Goal: Transaction & Acquisition: Purchase product/service

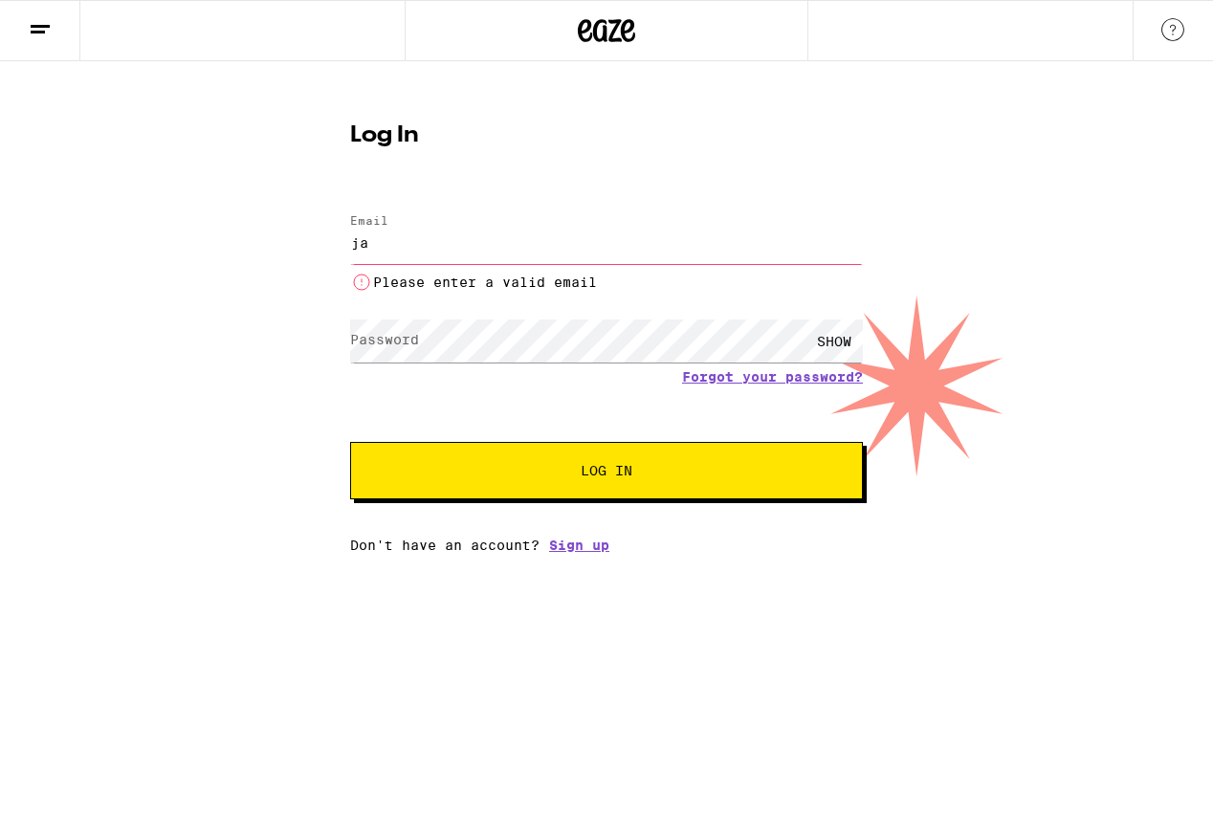
type input "[EMAIL_ADDRESS][DOMAIN_NAME]"
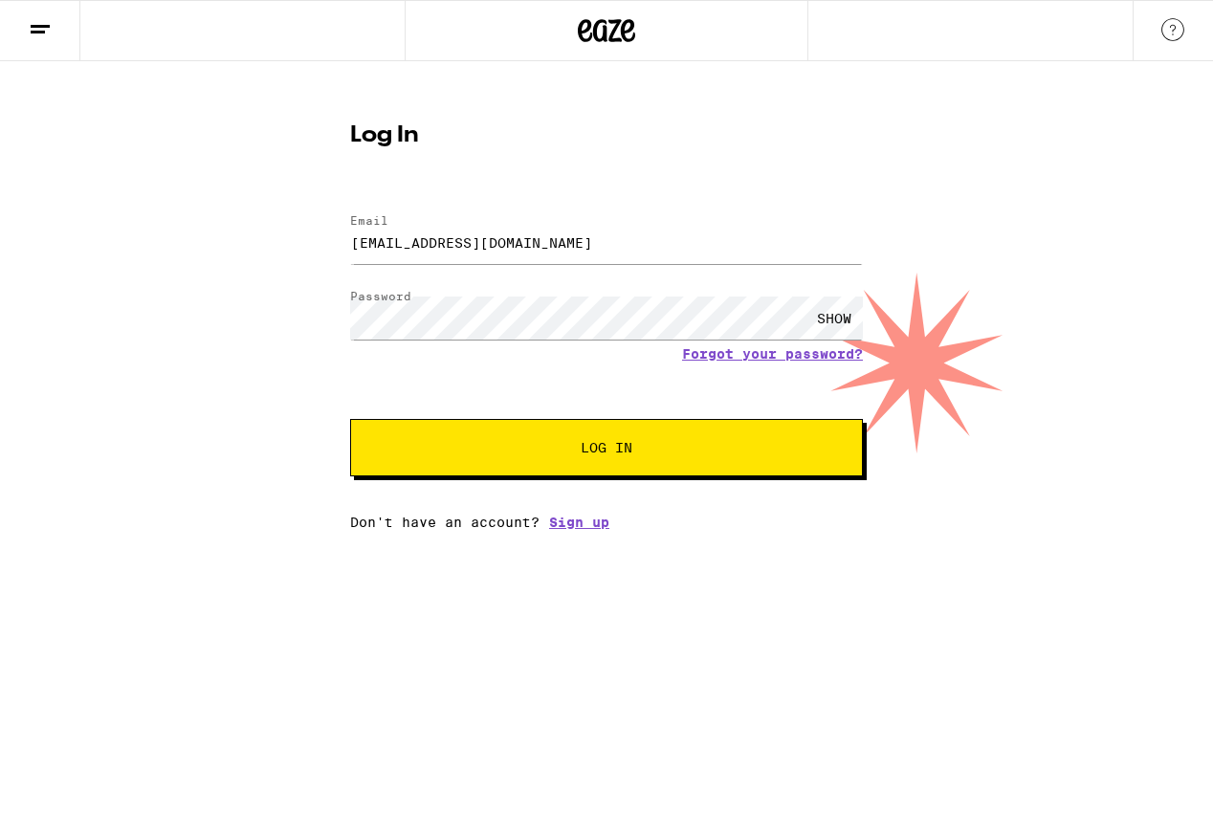
click at [595, 451] on span "Log In" at bounding box center [607, 447] width 52 height 13
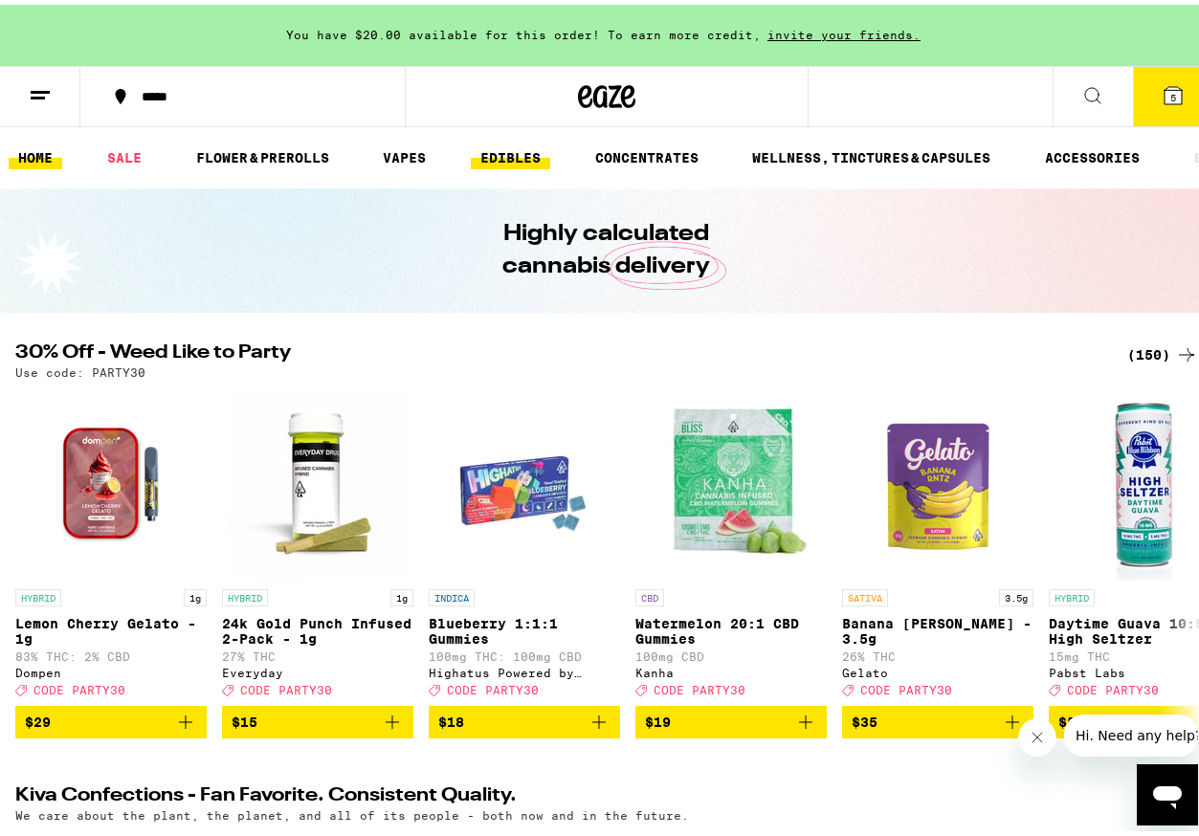
click at [519, 151] on link "EDIBLES" at bounding box center [510, 153] width 79 height 23
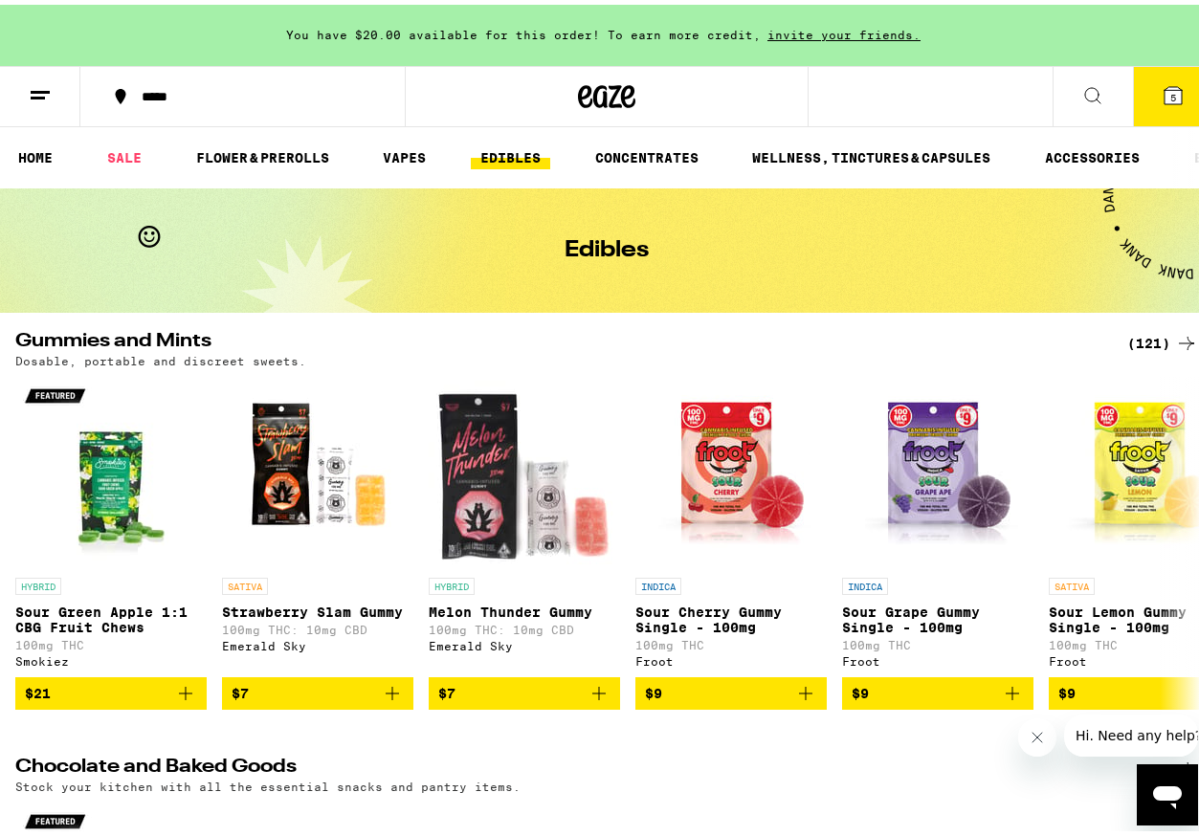
click at [1081, 95] on icon at bounding box center [1092, 90] width 23 height 23
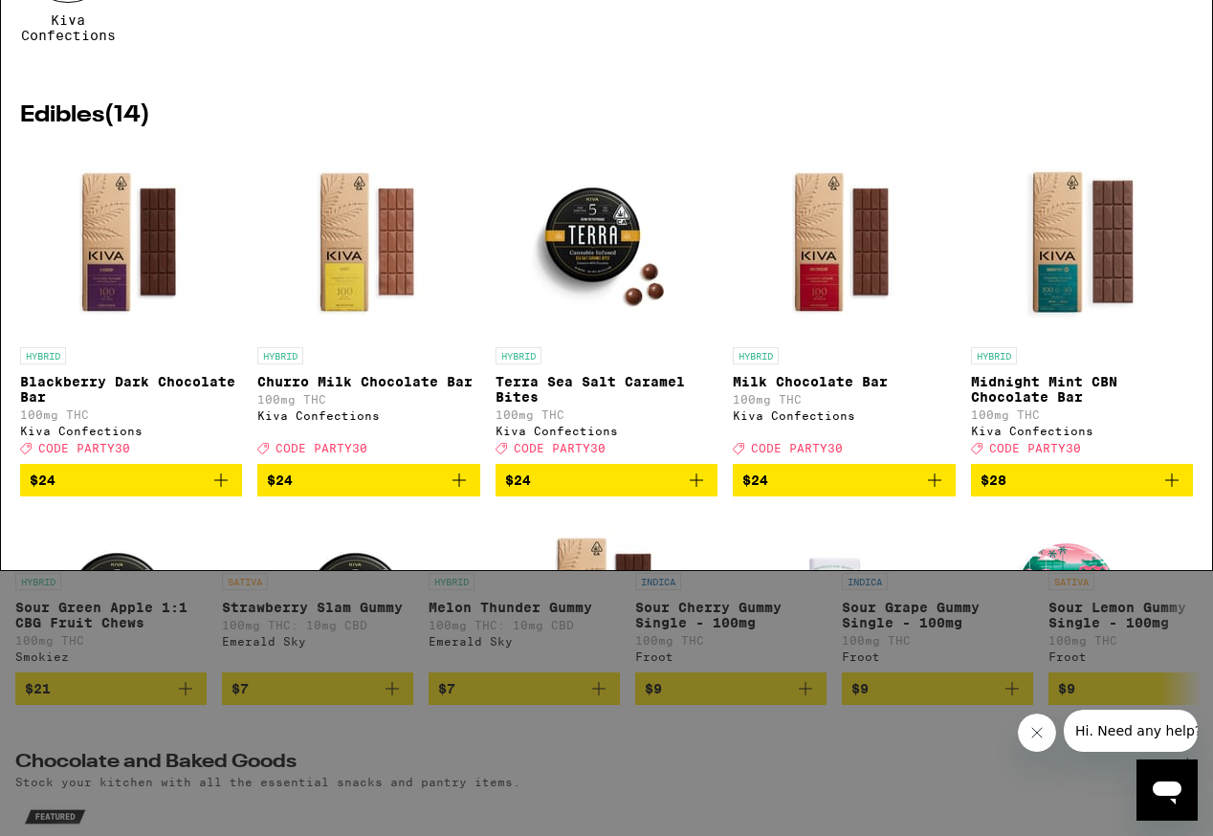
type input "kiva"
click at [68, 213] on div at bounding box center [68, 220] width 96 height 96
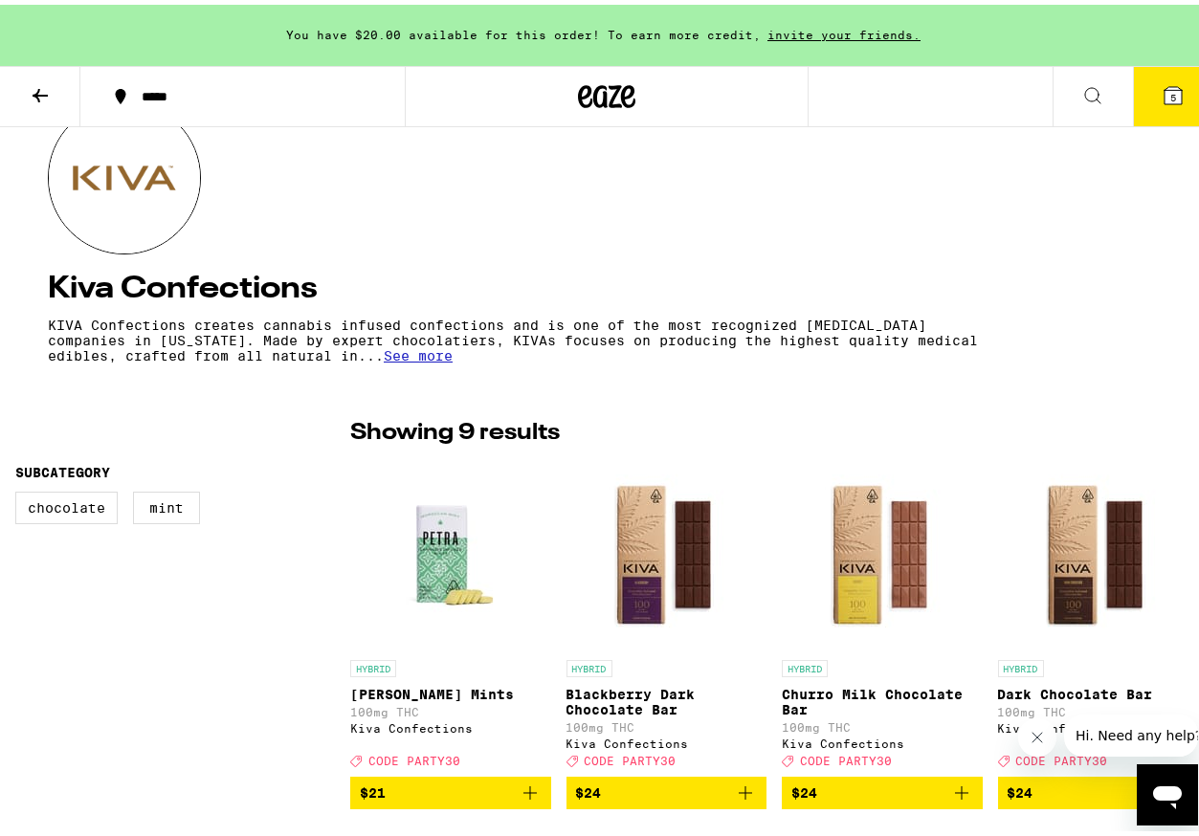
scroll to position [191, 0]
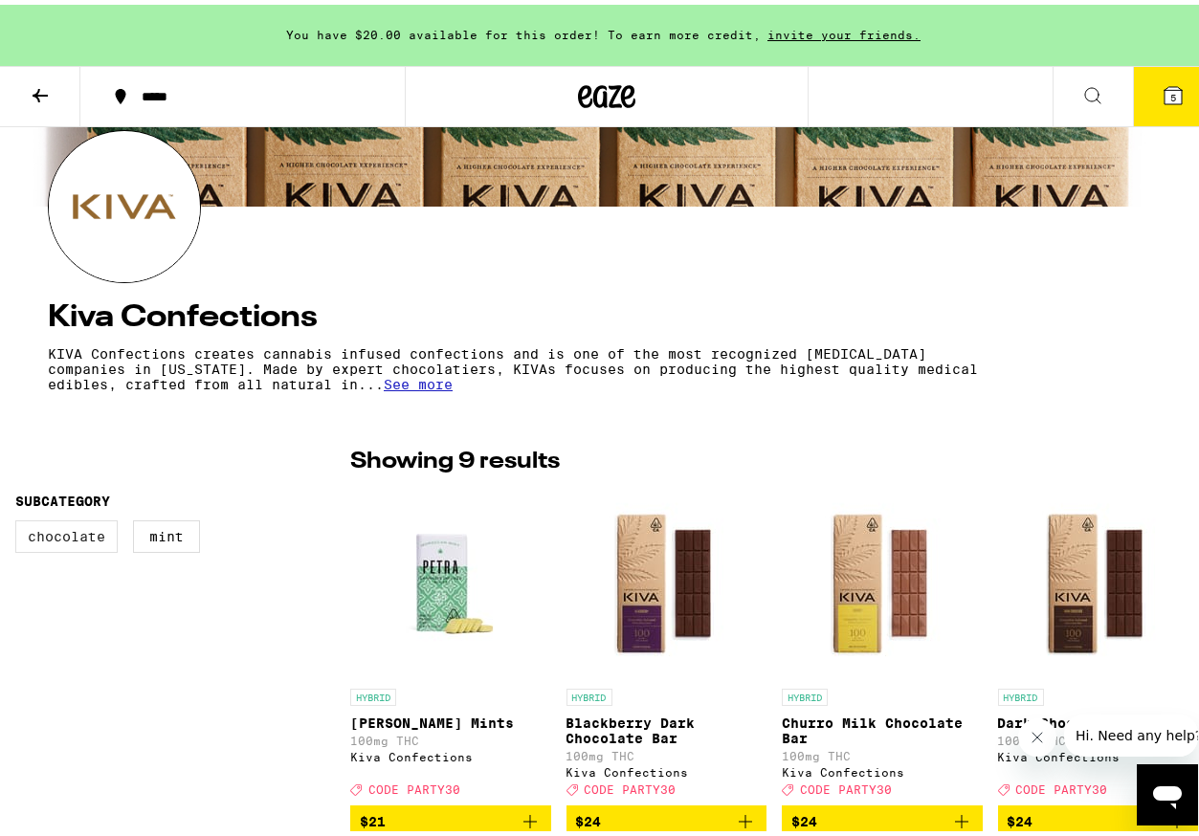
click at [81, 536] on label "Chocolate" at bounding box center [66, 532] width 102 height 33
click at [20, 519] on input "Chocolate" at bounding box center [19, 518] width 1 height 1
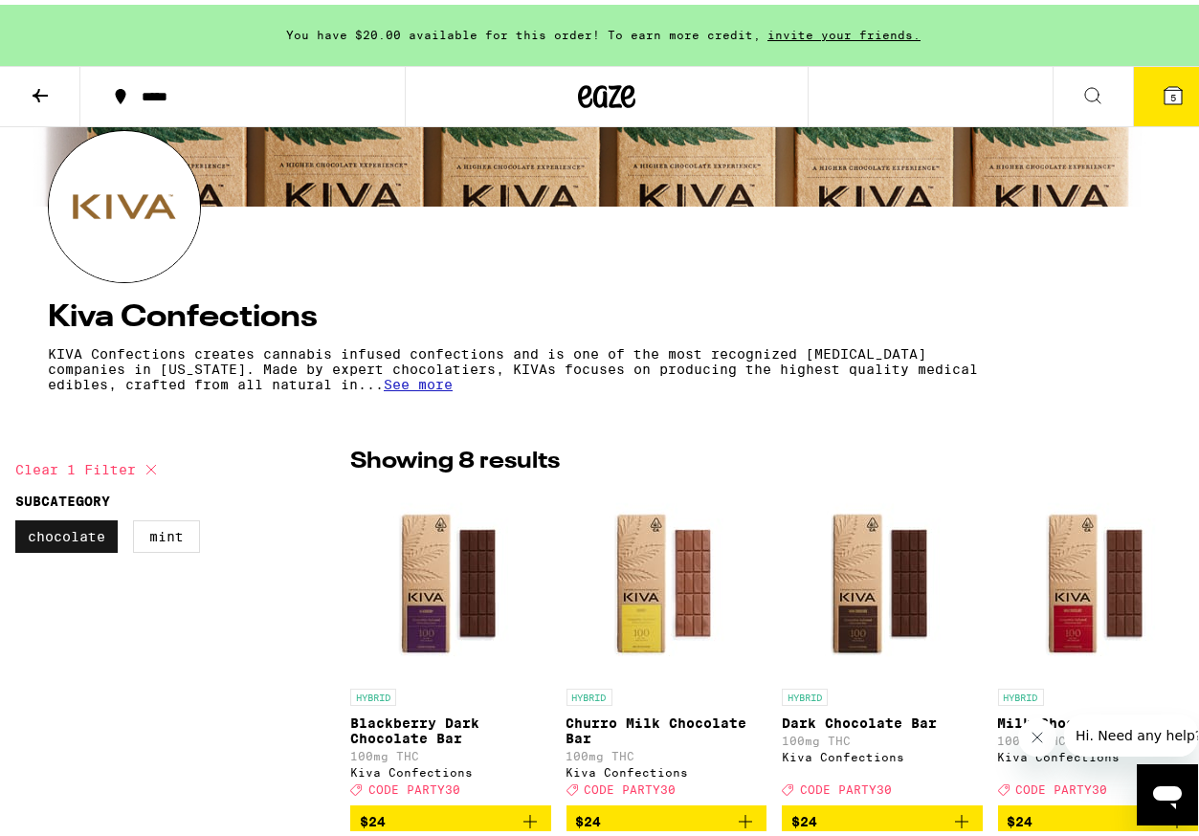
click at [81, 536] on label "Chocolate" at bounding box center [66, 532] width 102 height 33
click at [20, 519] on input "Chocolate" at bounding box center [19, 518] width 1 height 1
checkbox input "false"
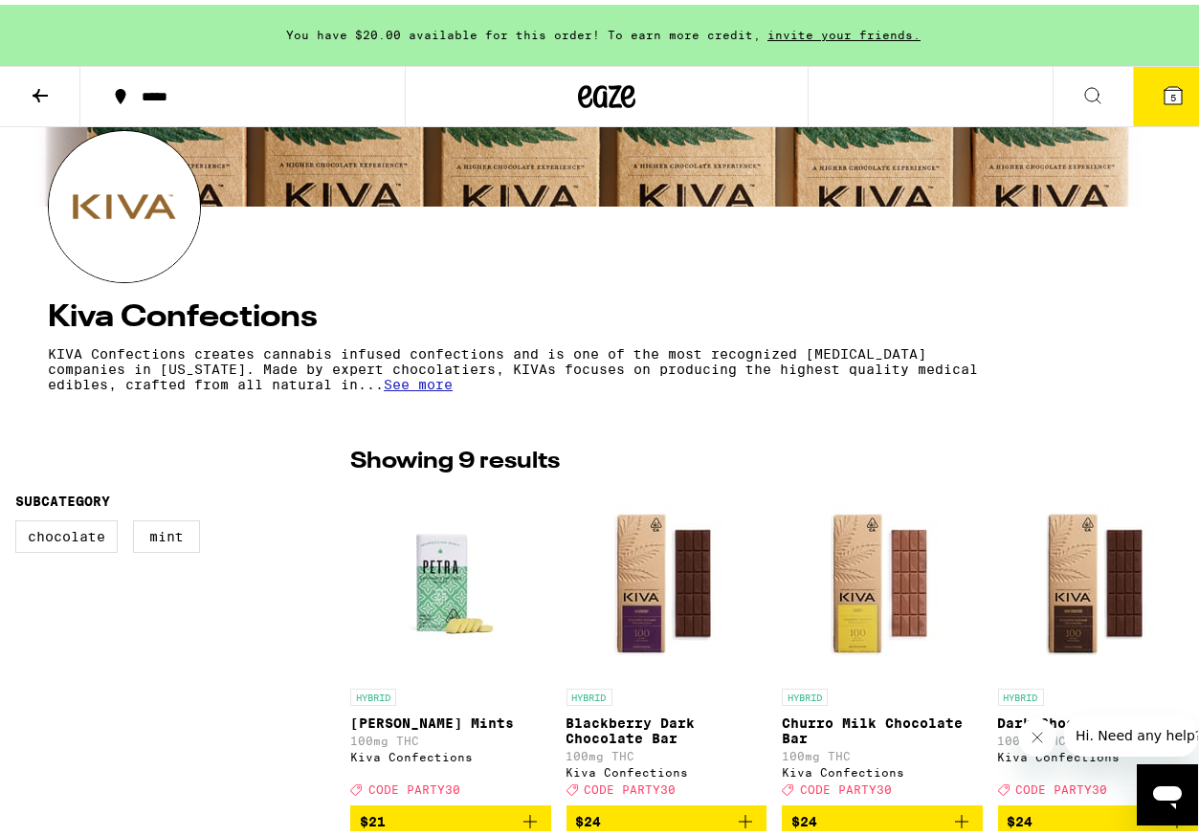
click at [416, 386] on span "See more" at bounding box center [418, 379] width 69 height 15
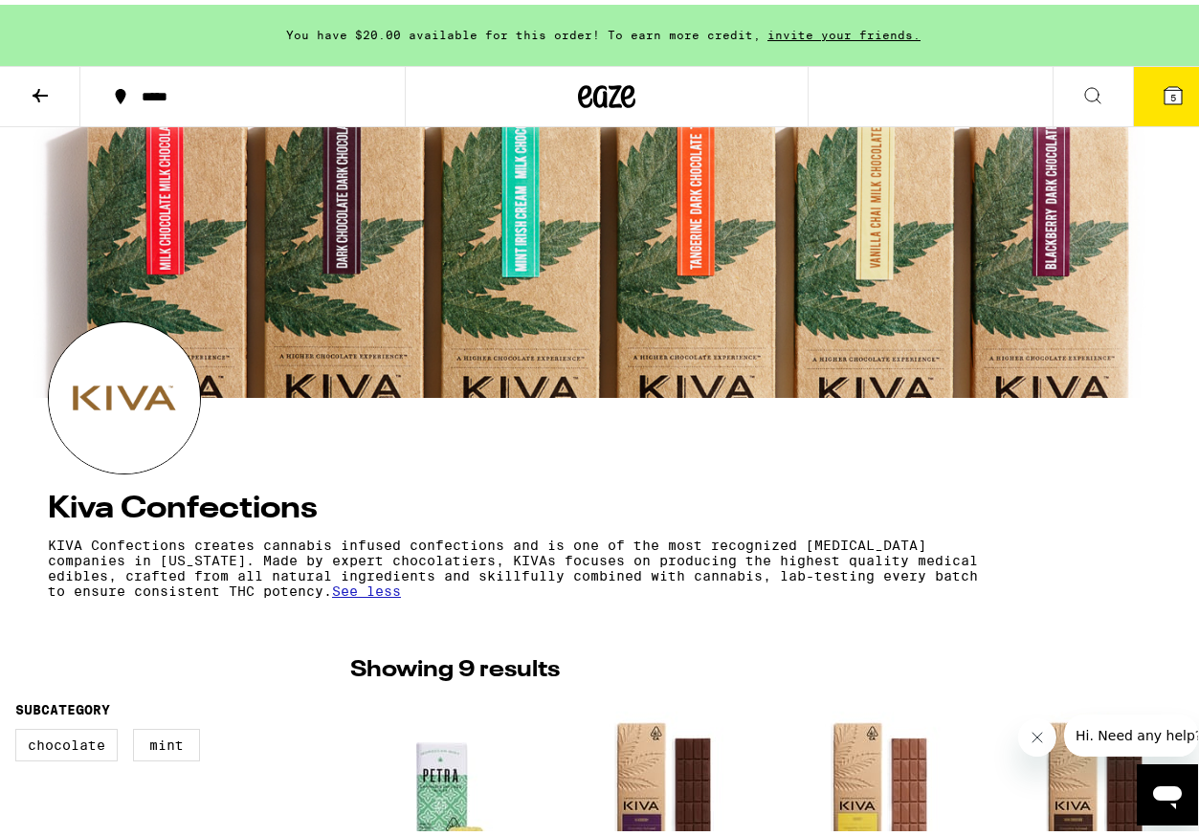
click at [1081, 90] on icon at bounding box center [1092, 90] width 23 height 23
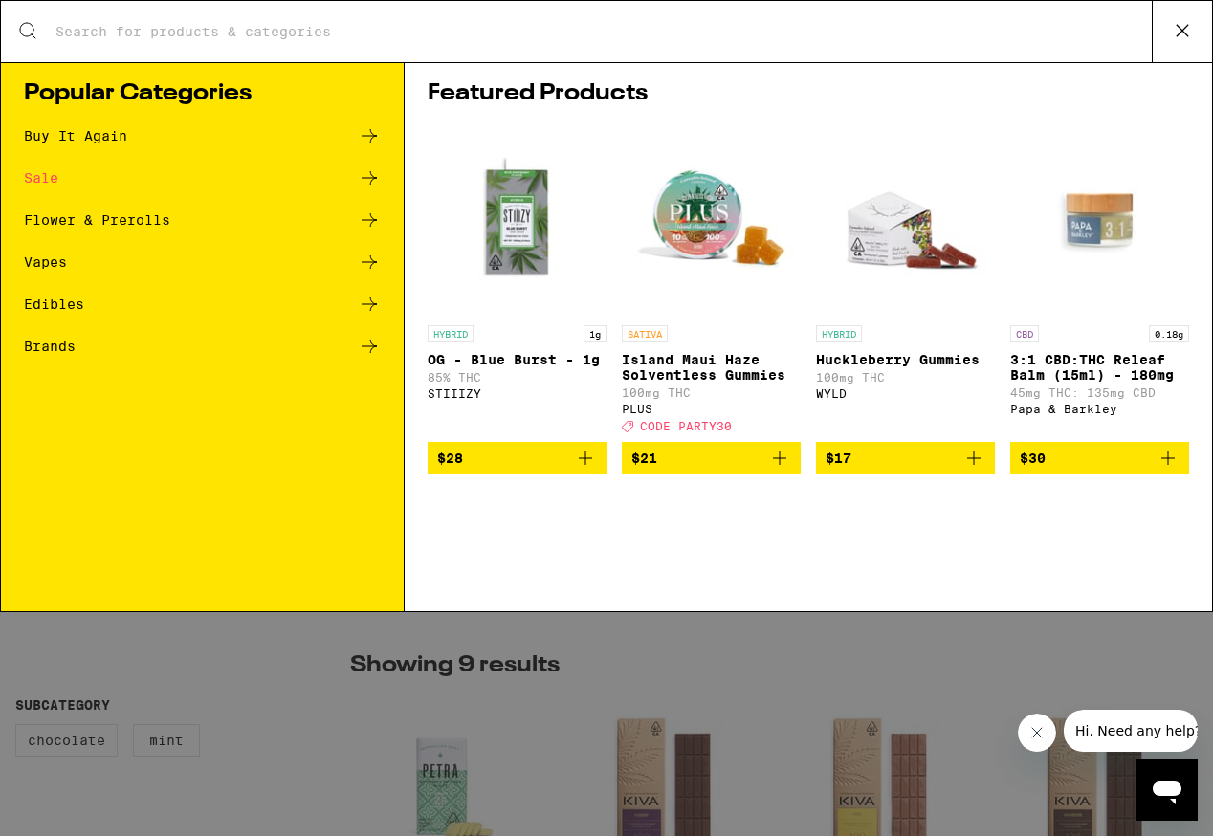
click at [220, 24] on input "Search for Products" at bounding box center [603, 31] width 1097 height 17
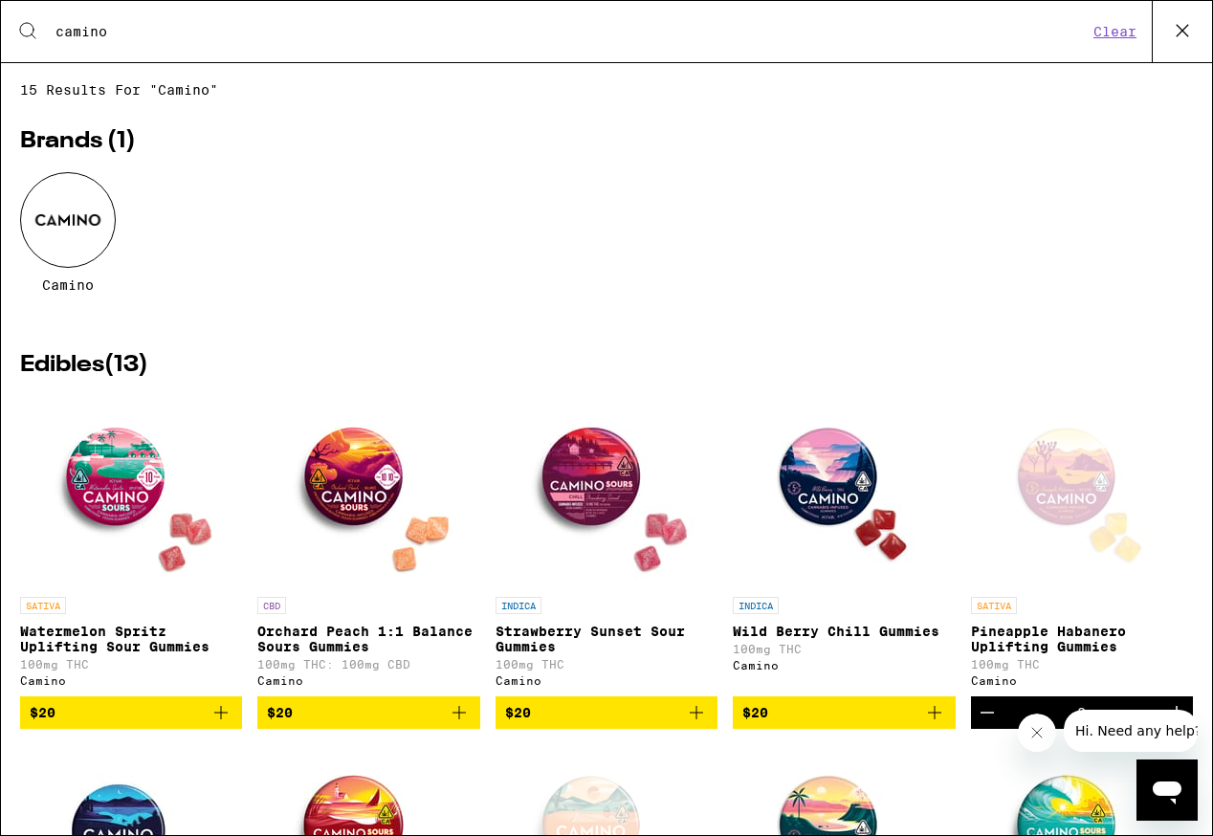
type input "camino"
click at [66, 244] on div at bounding box center [68, 220] width 96 height 96
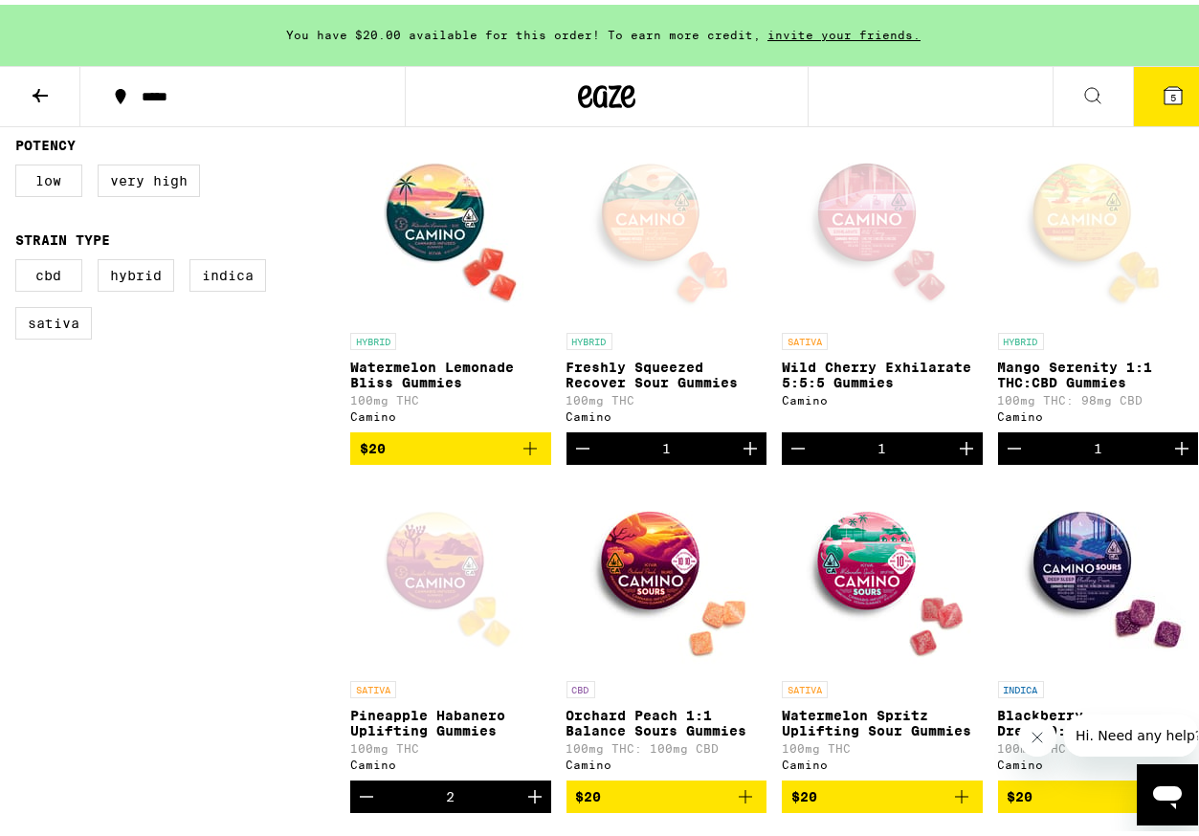
scroll to position [562, 0]
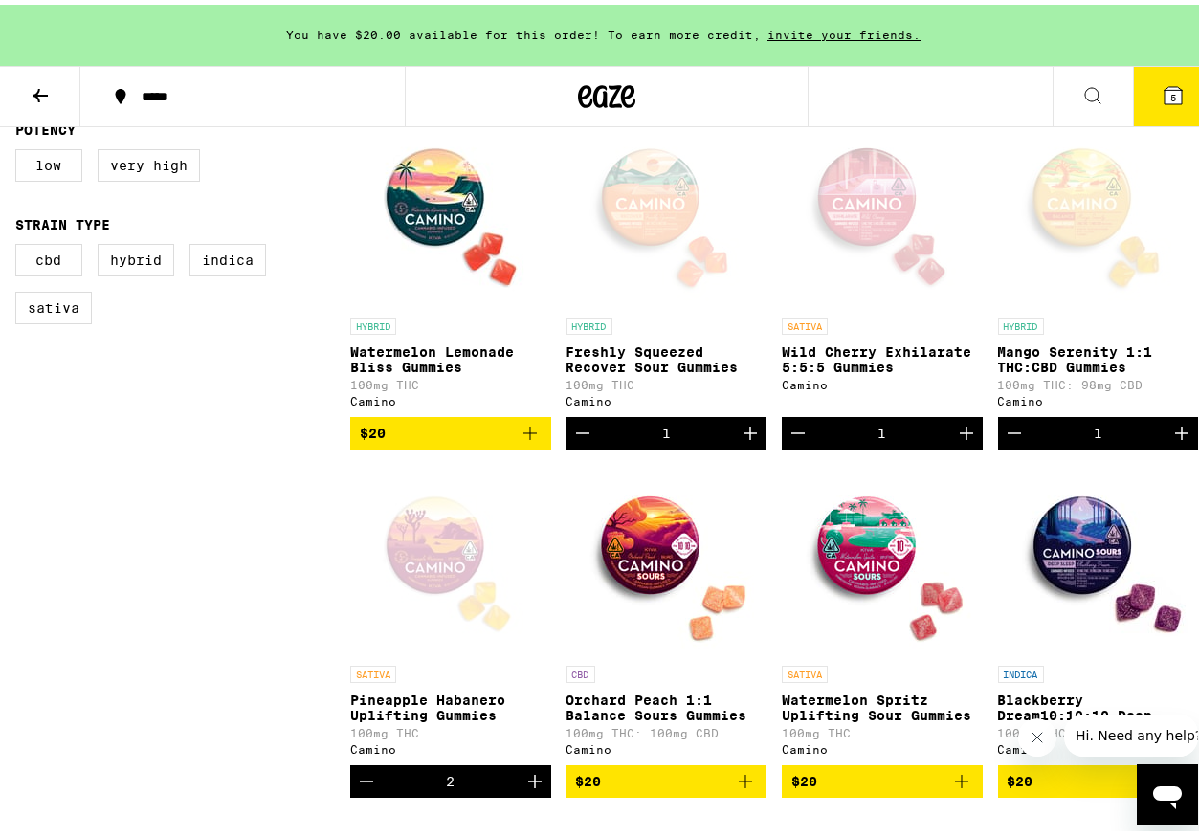
click at [529, 440] on icon "Add to bag" at bounding box center [529, 428] width 23 height 23
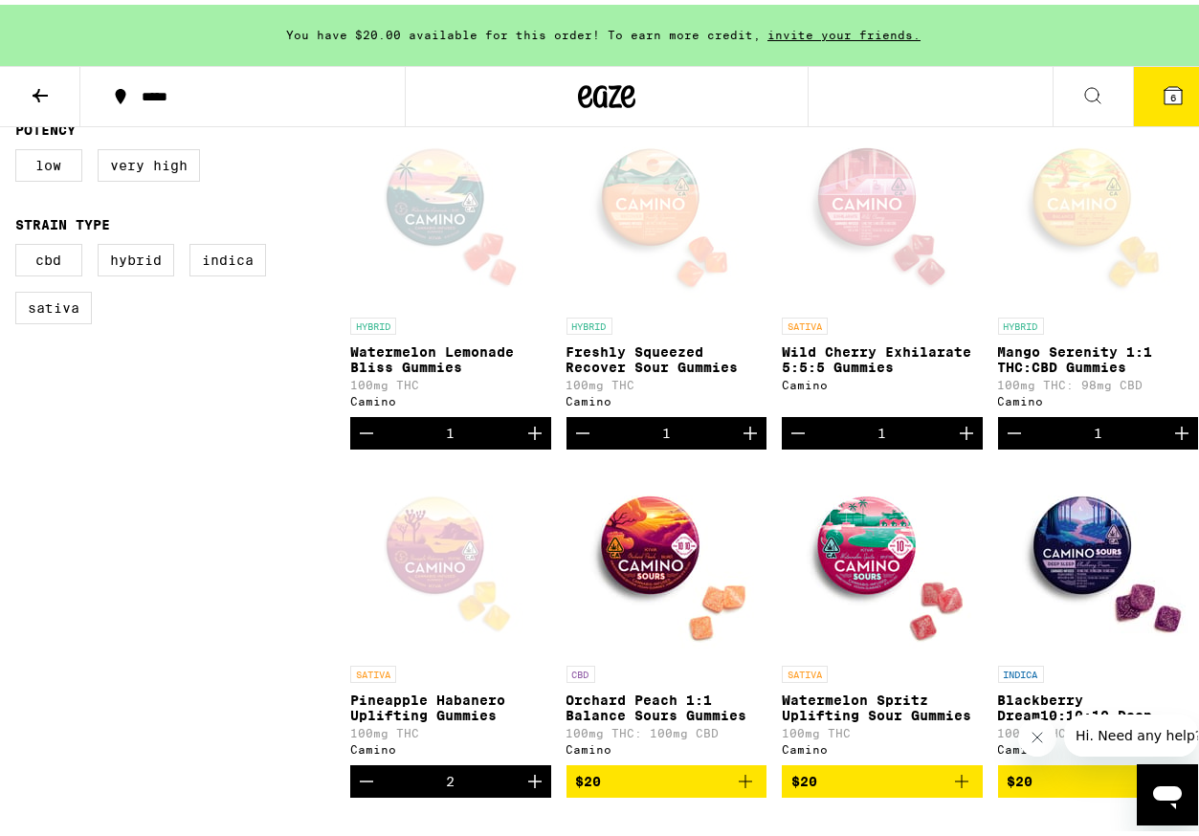
click at [529, 440] on icon "Increment" at bounding box center [534, 428] width 23 height 23
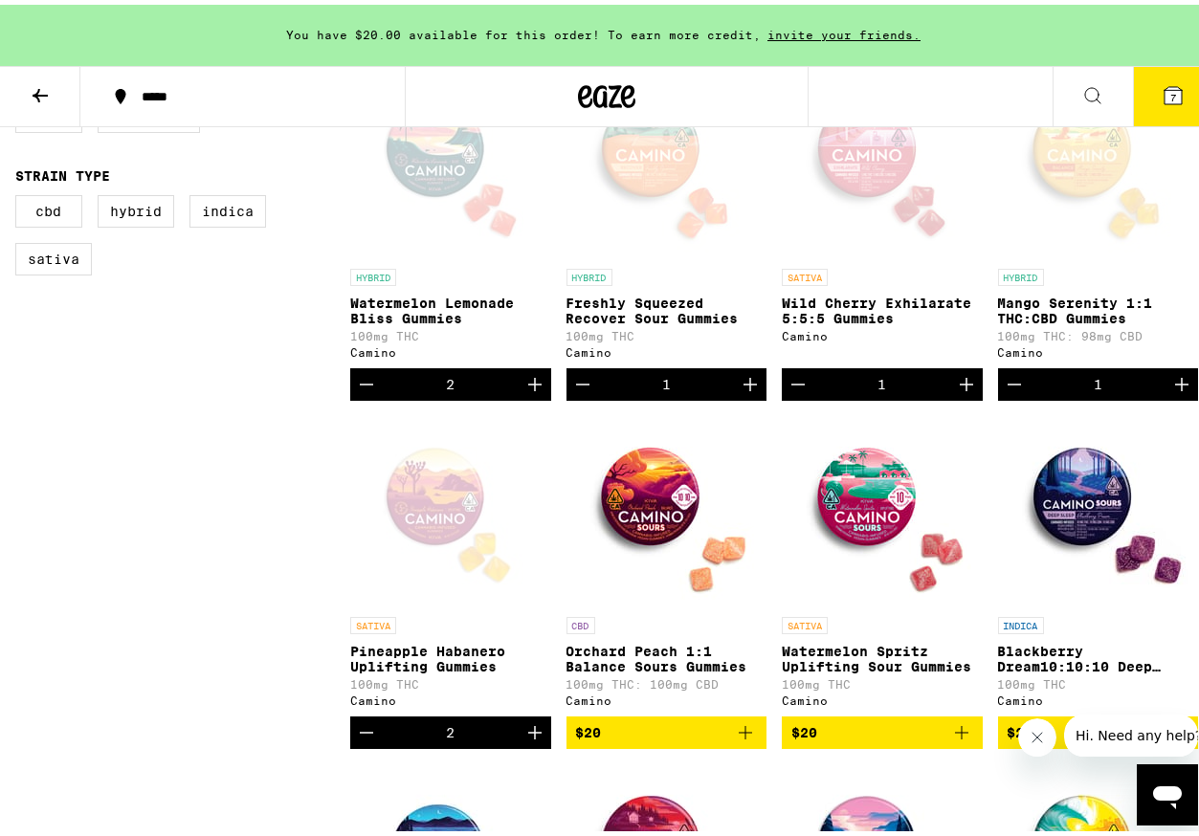
scroll to position [649, 0]
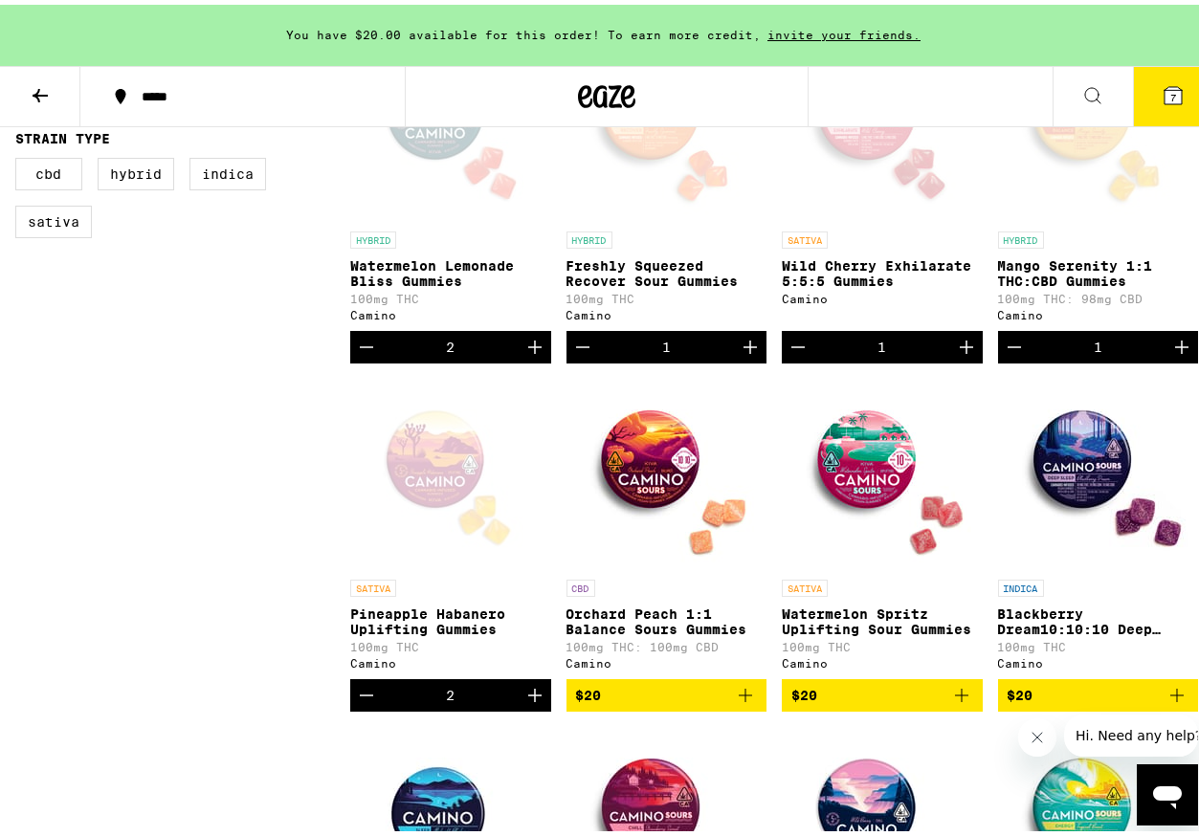
click at [369, 702] on icon "Decrement" at bounding box center [366, 690] width 23 height 23
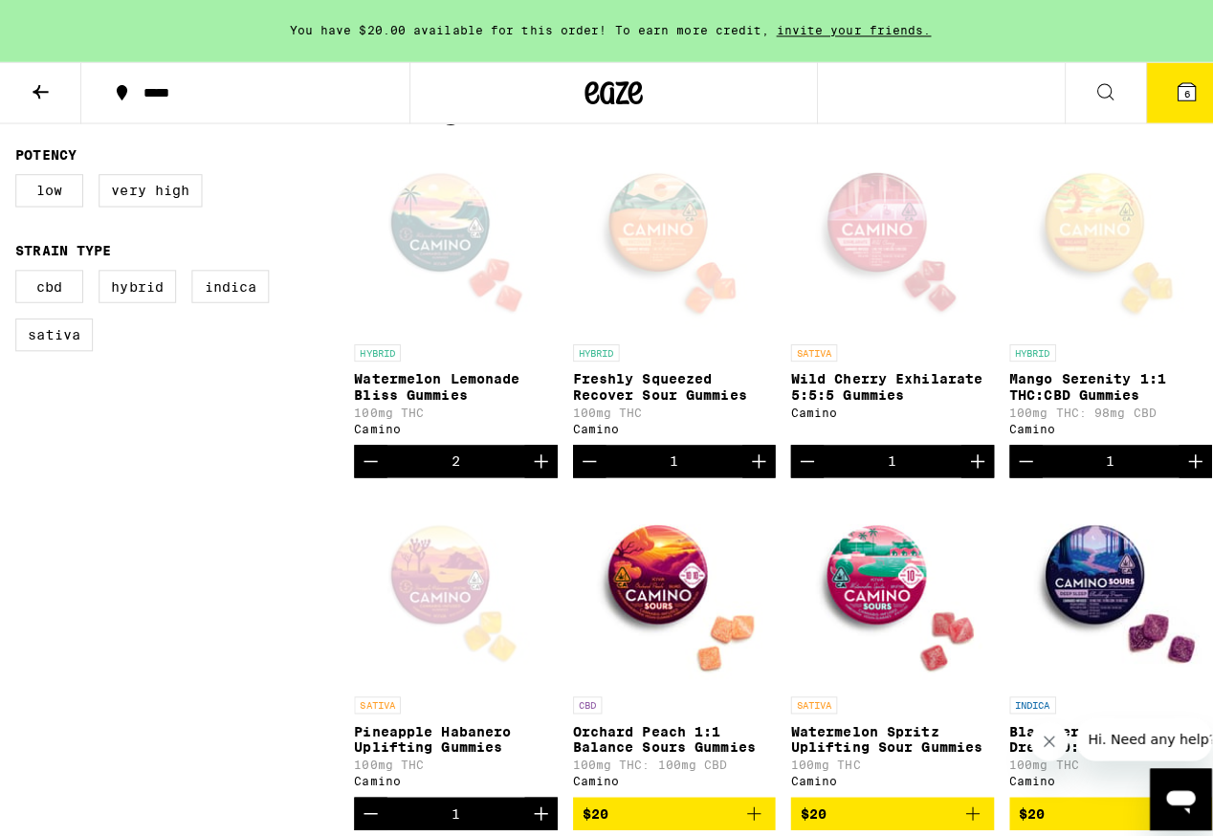
scroll to position [514, 0]
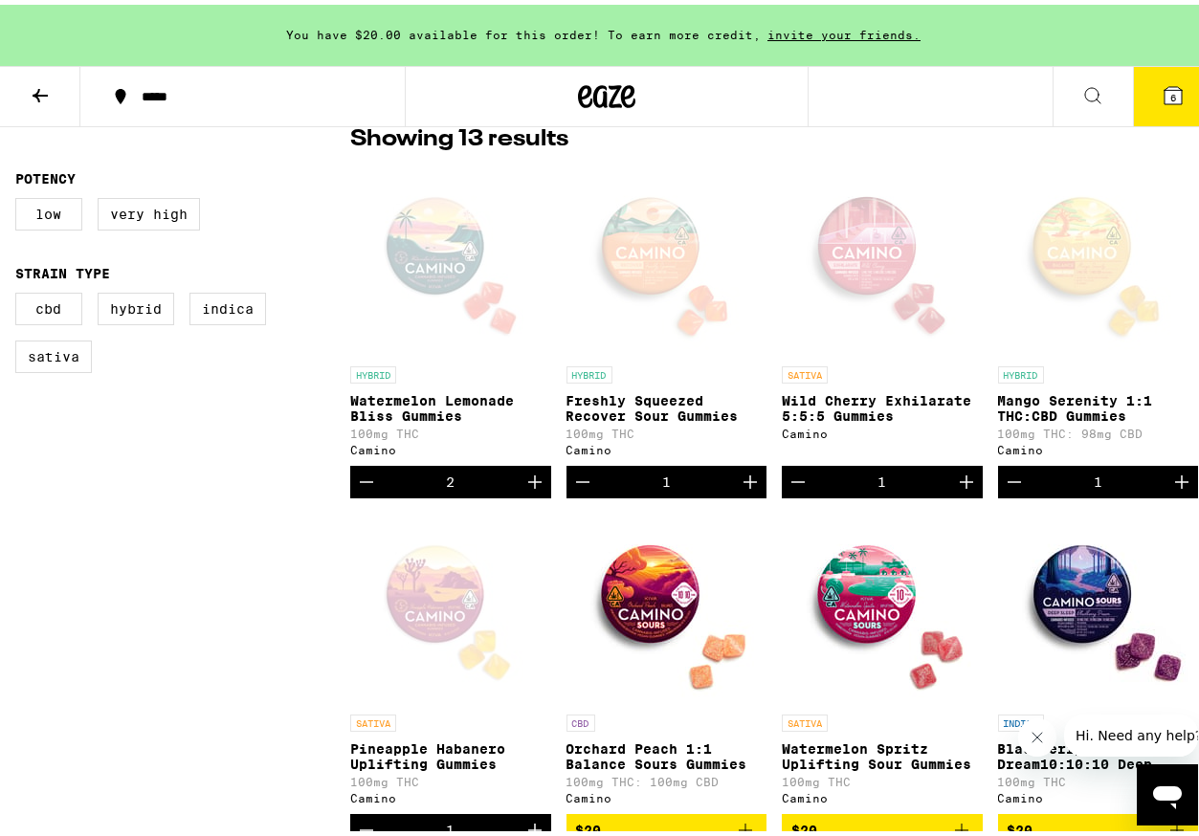
click at [1164, 90] on icon at bounding box center [1172, 90] width 17 height 17
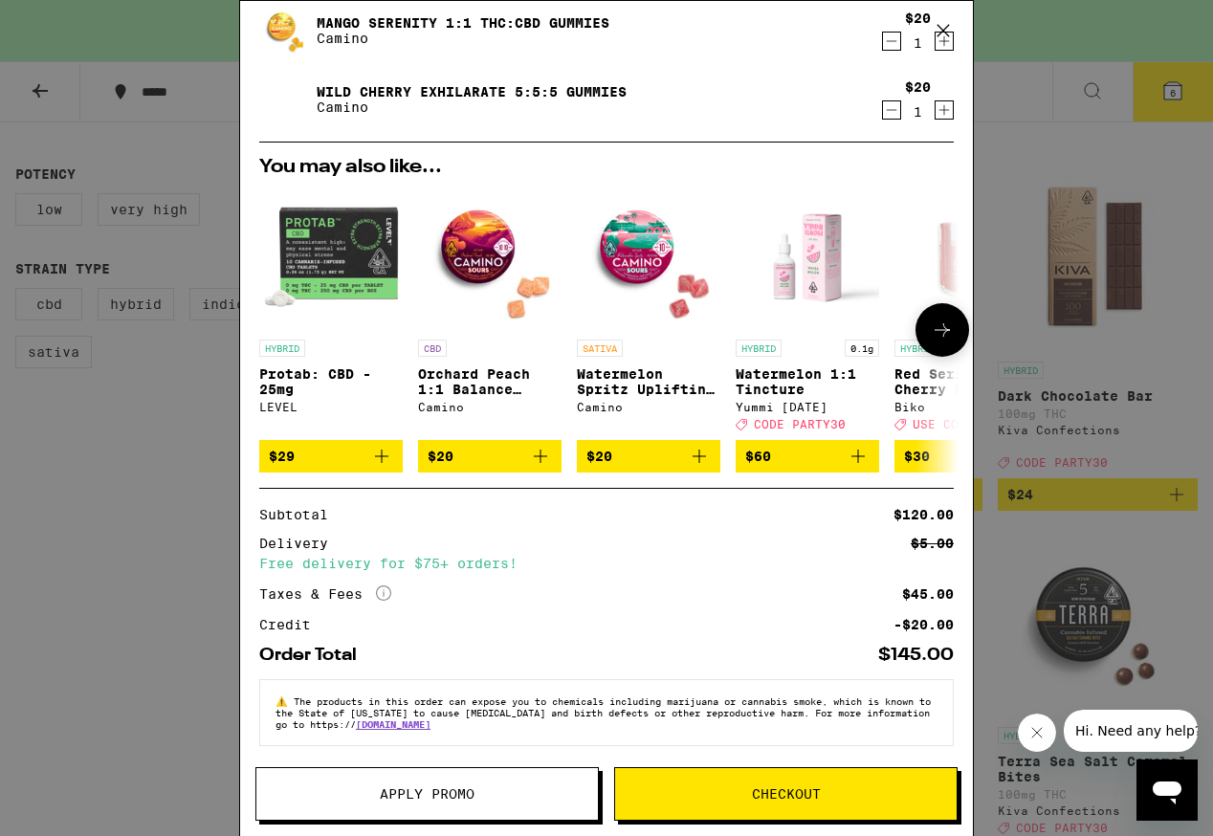
scroll to position [348, 0]
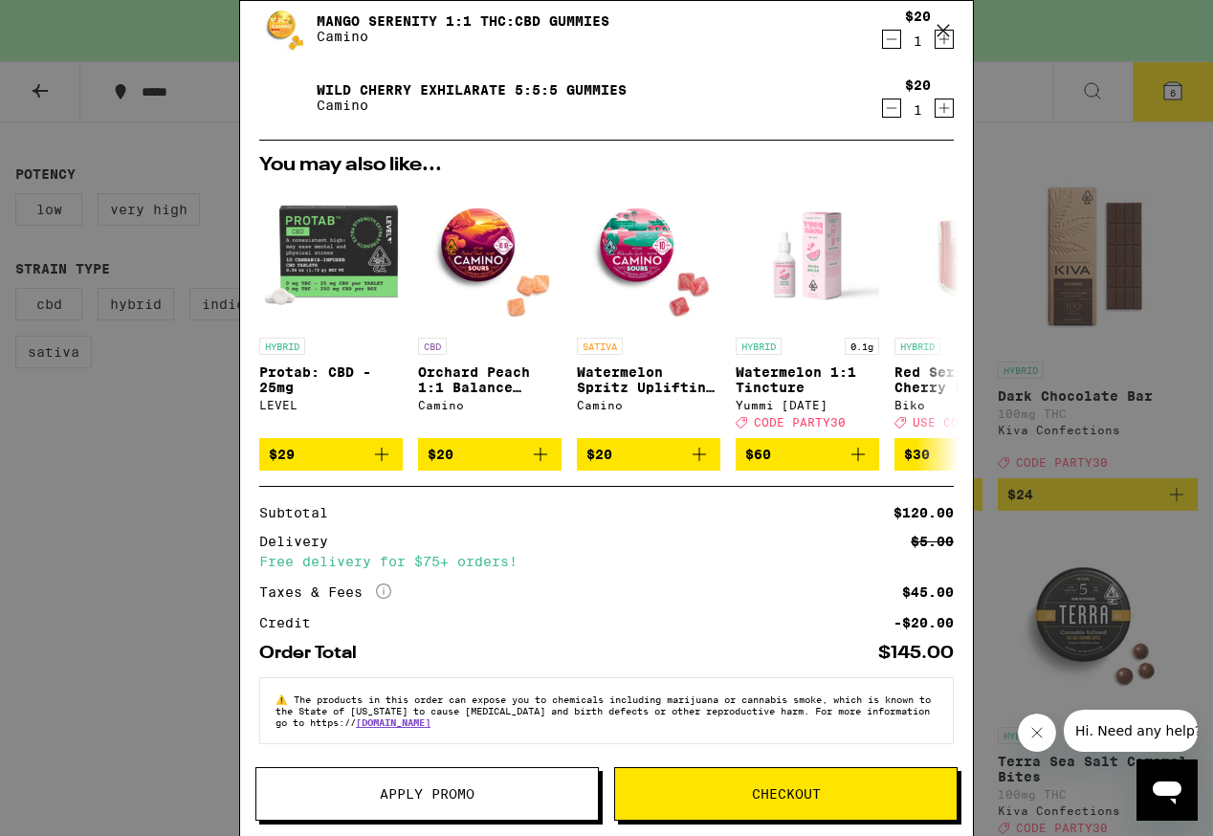
click at [787, 798] on span "Checkout" at bounding box center [786, 793] width 69 height 13
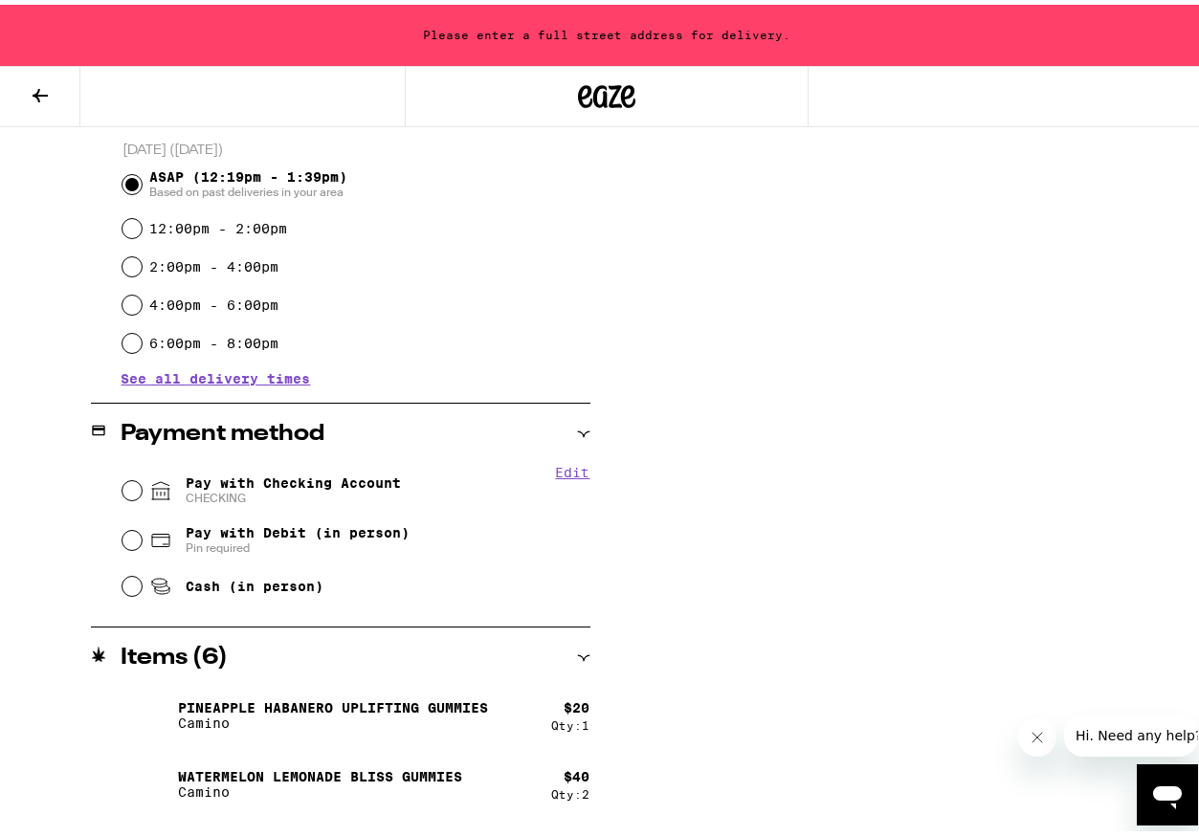
scroll to position [544, 0]
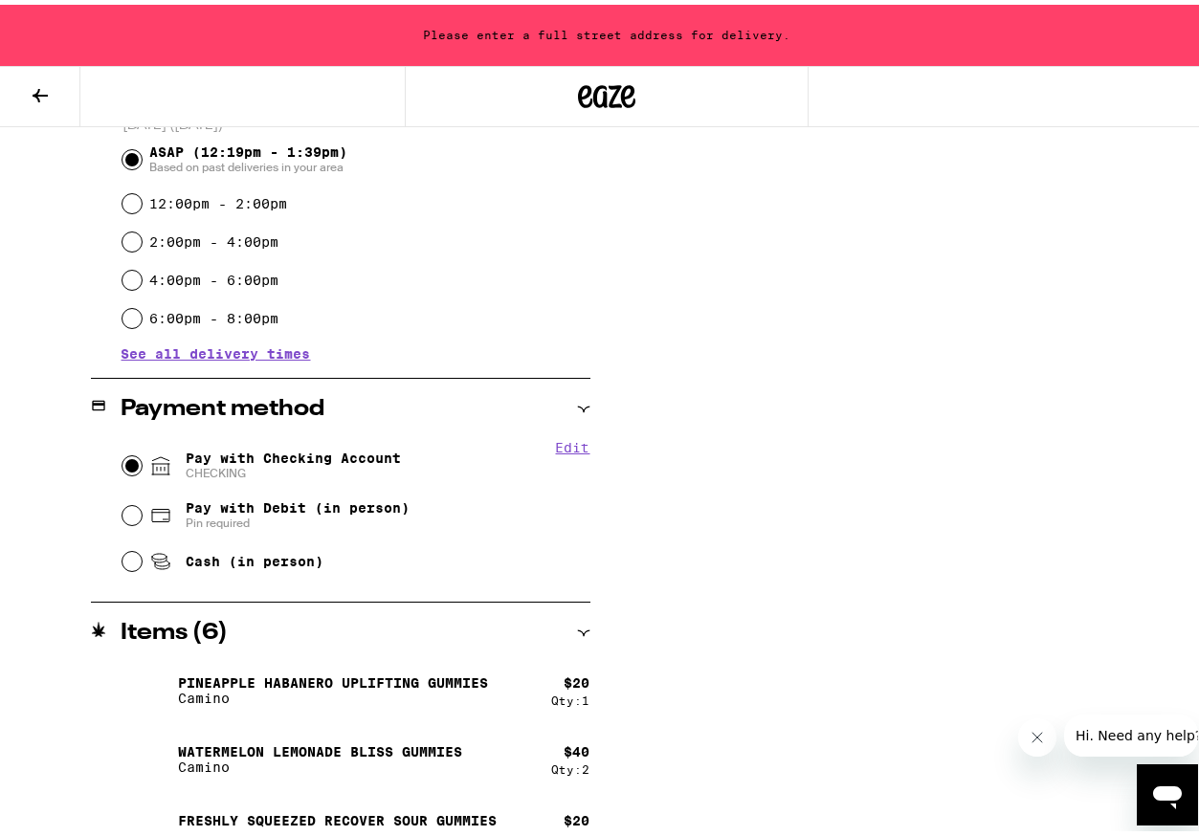
click at [128, 463] on input "Pay with Checking Account CHECKING" at bounding box center [131, 461] width 19 height 19
radio input "true"
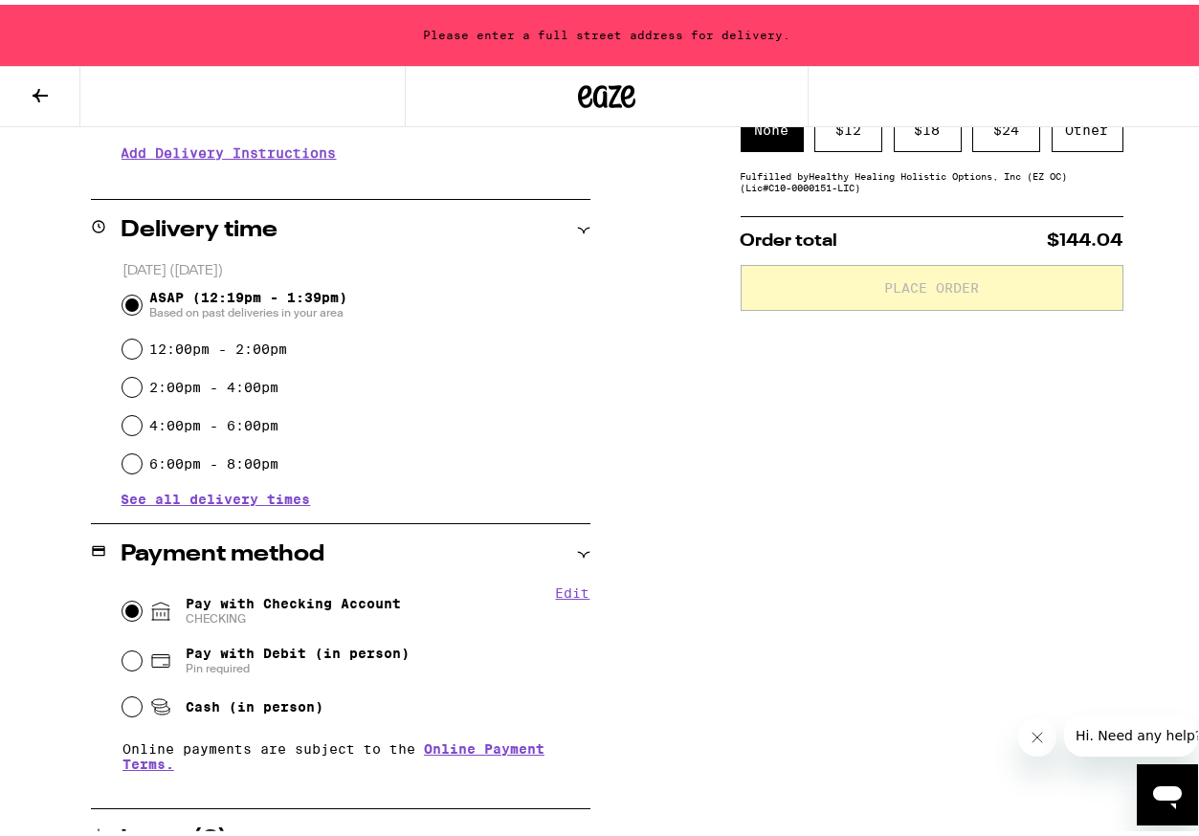
scroll to position [481, 0]
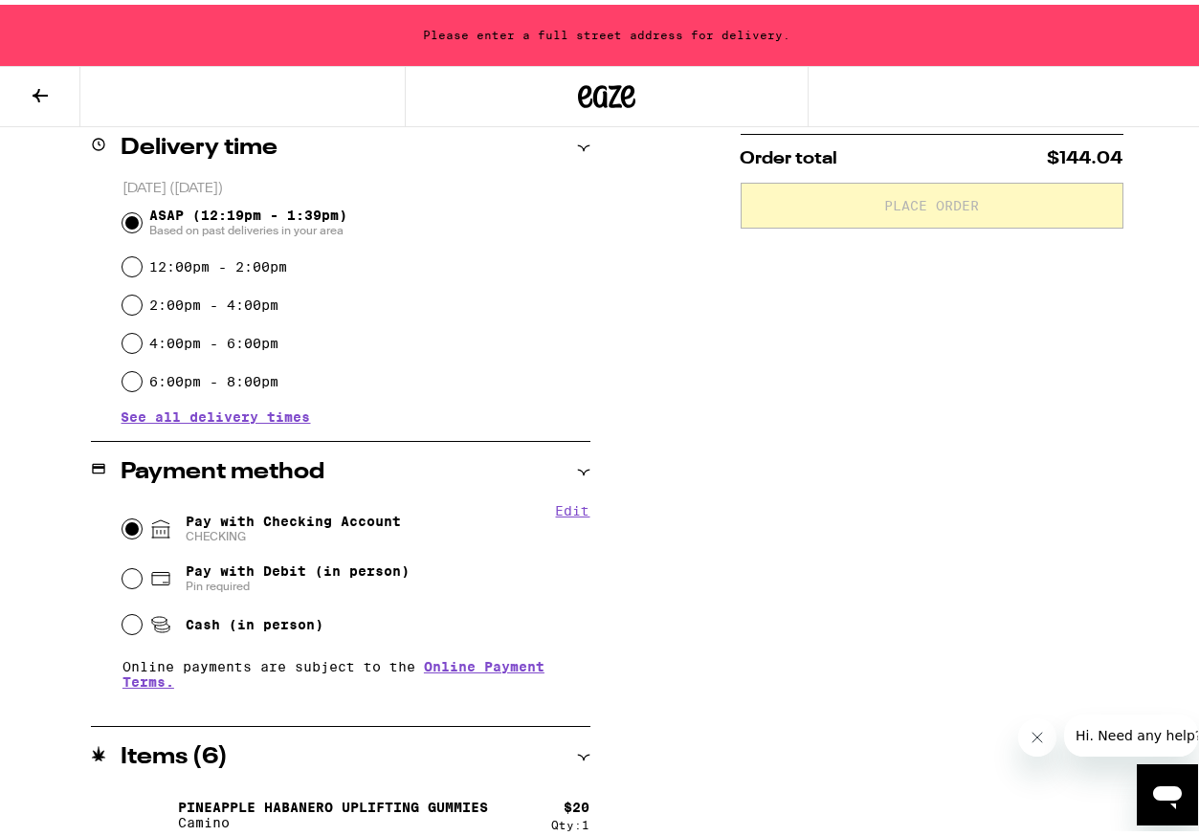
click at [572, 506] on button "Edit" at bounding box center [573, 505] width 34 height 15
click at [572, 506] on button "Done" at bounding box center [573, 505] width 34 height 15
click at [472, 669] on link "Online Payment Terms." at bounding box center [333, 669] width 422 height 31
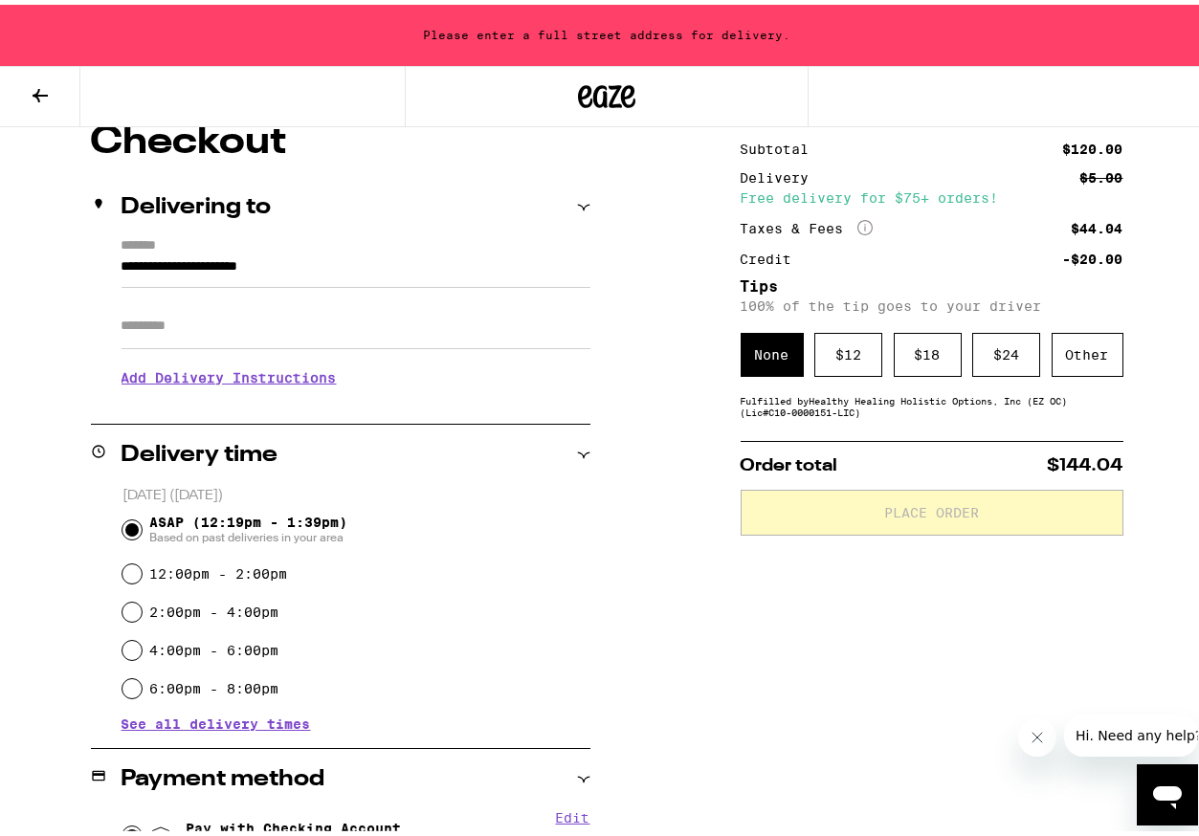
scroll to position [173, 0]
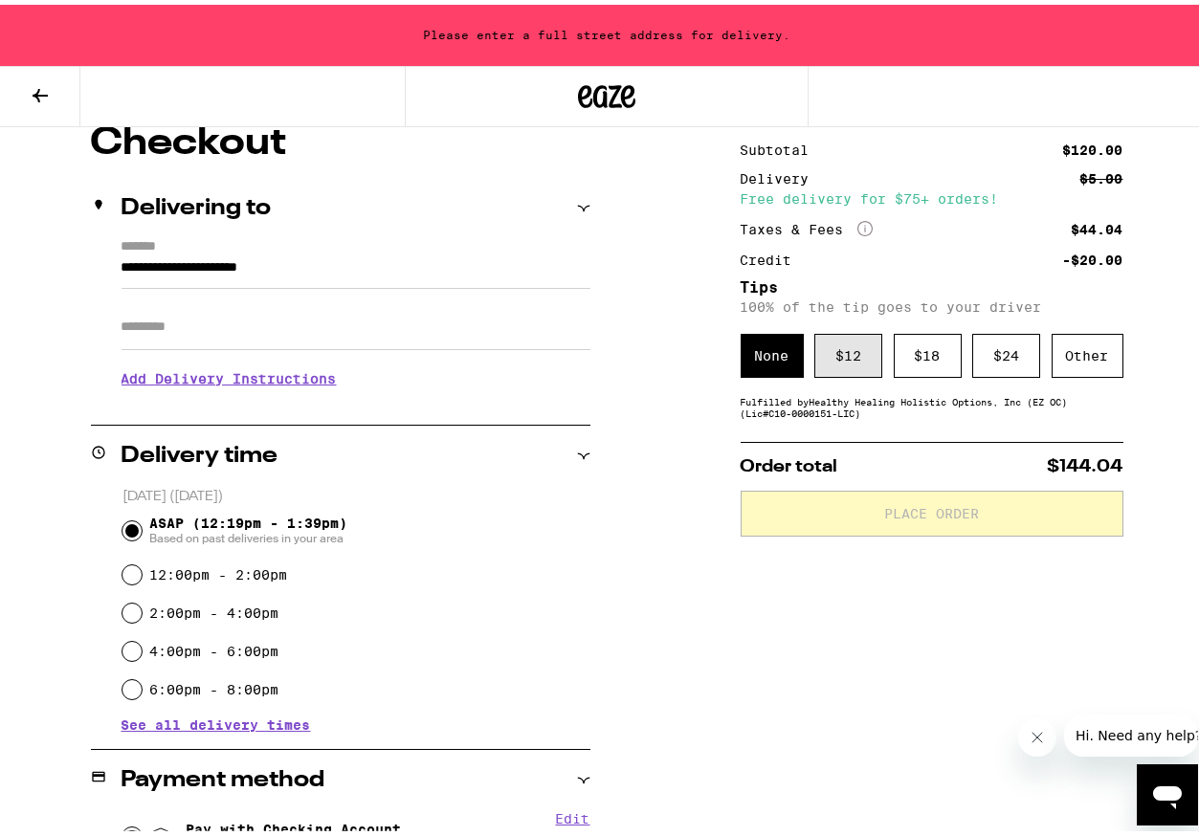
click at [836, 348] on div "$ 12" at bounding box center [848, 351] width 68 height 44
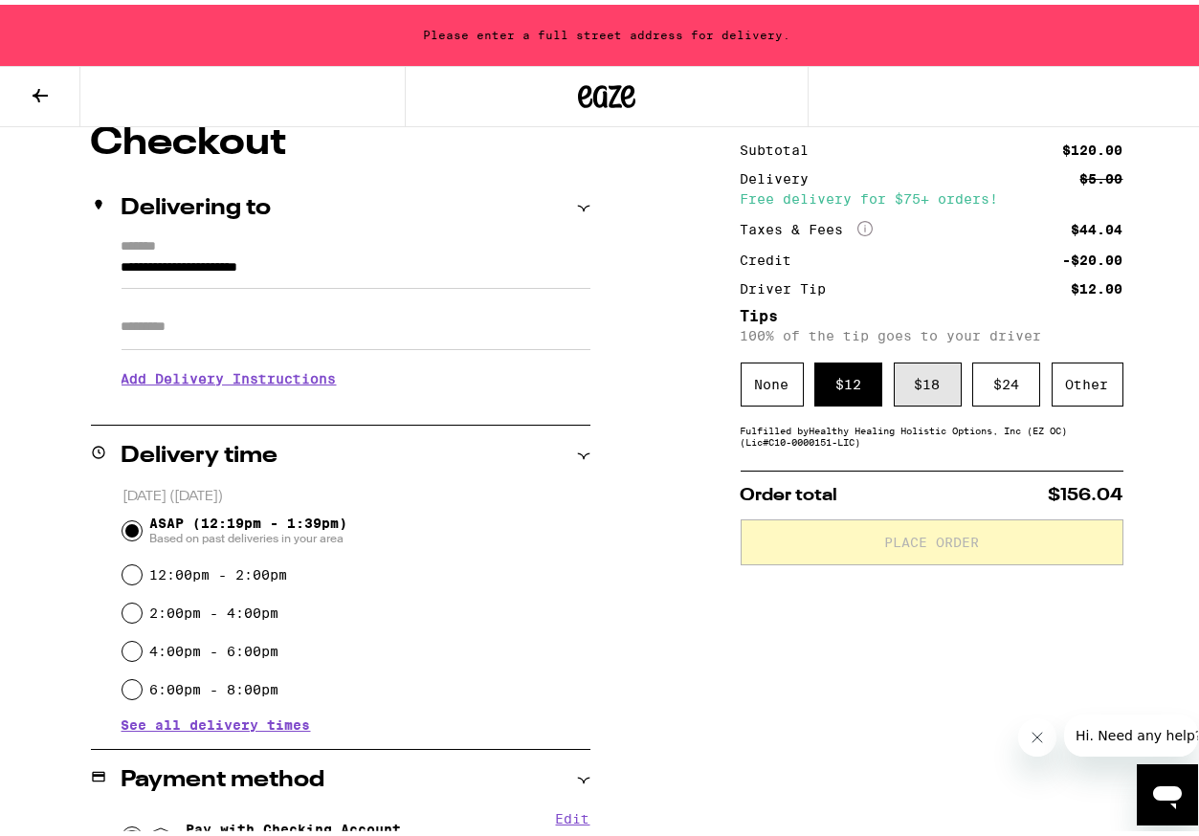
click at [915, 386] on div "$ 18" at bounding box center [927, 380] width 68 height 44
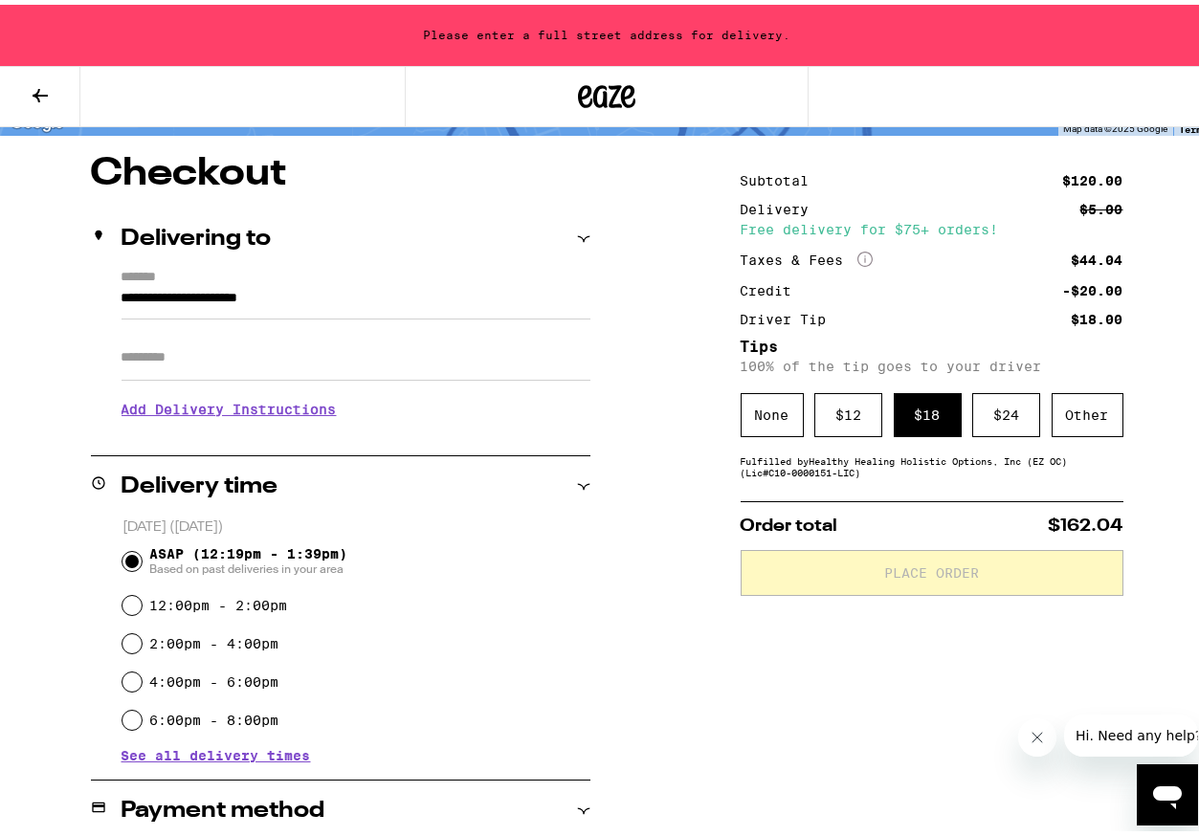
scroll to position [82, 0]
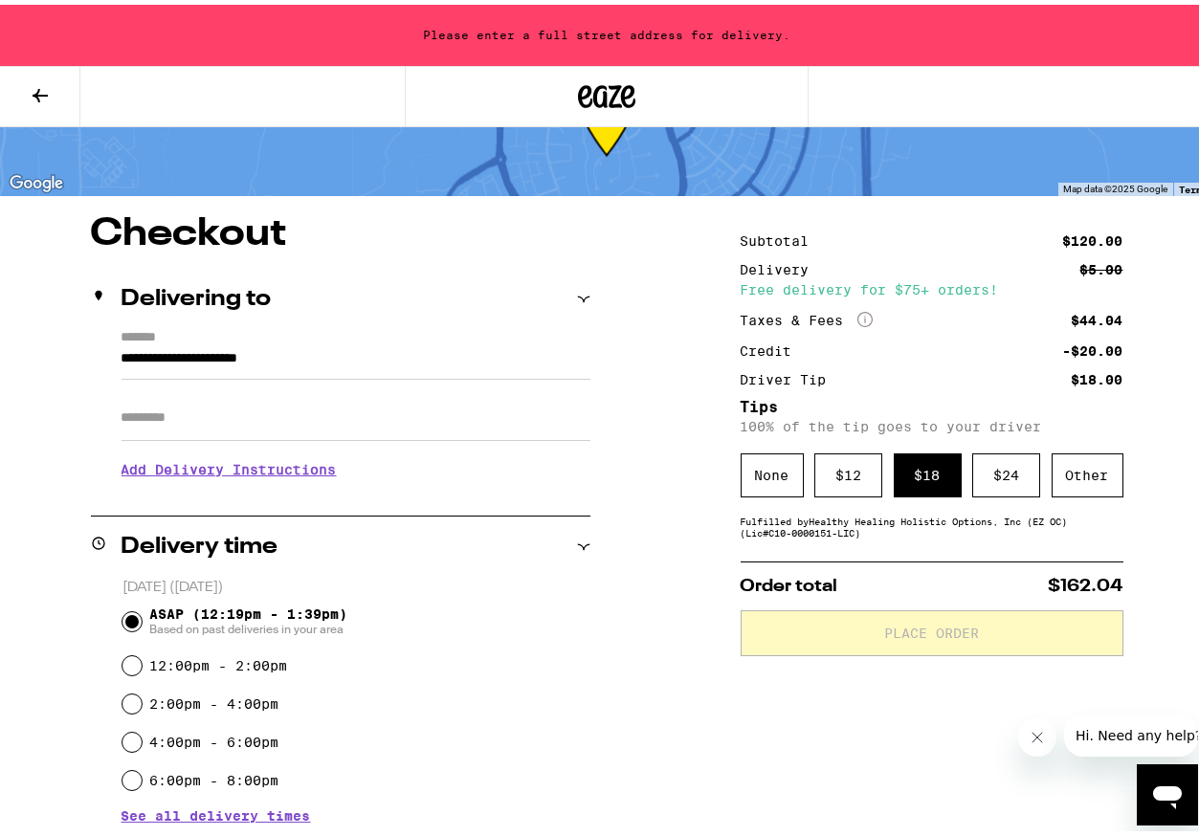
click at [136, 354] on input "**********" at bounding box center [355, 358] width 469 height 33
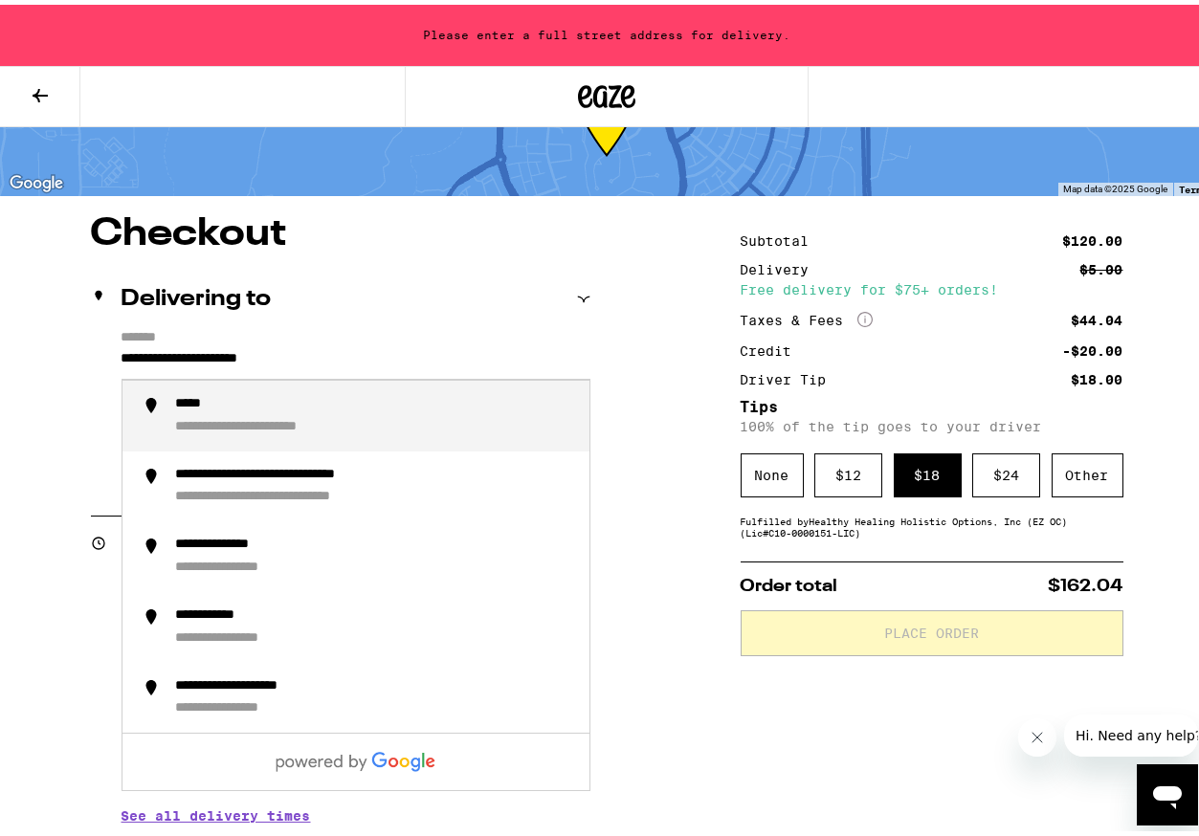
click at [361, 359] on input "**********" at bounding box center [355, 358] width 469 height 33
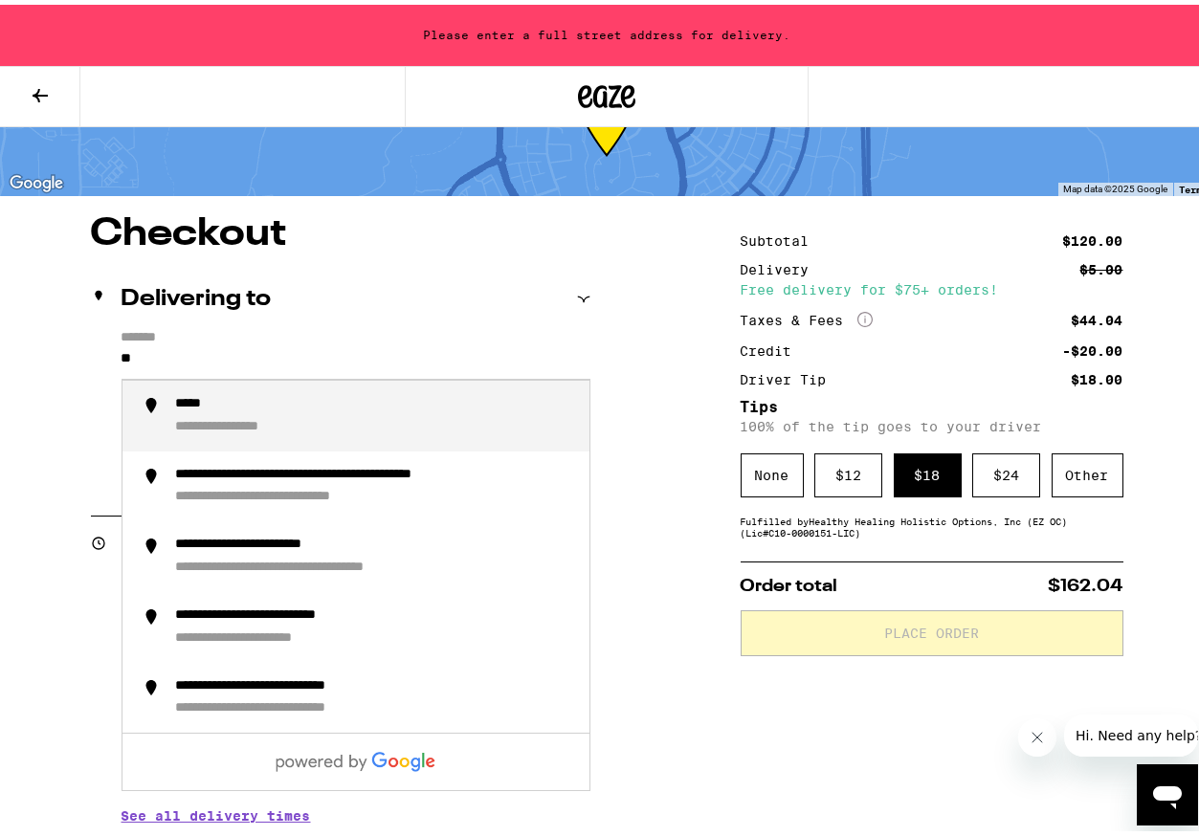
type input "*"
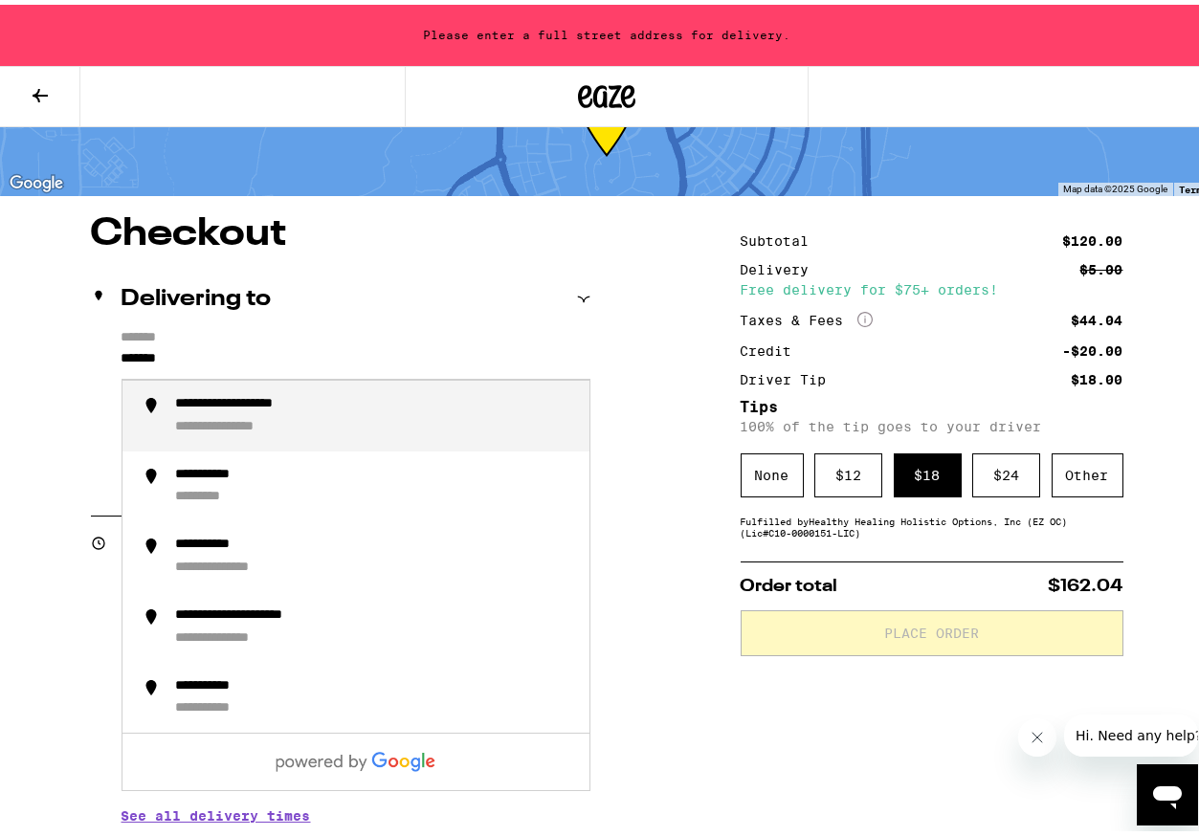
click at [269, 399] on div "**********" at bounding box center [262, 399] width 173 height 17
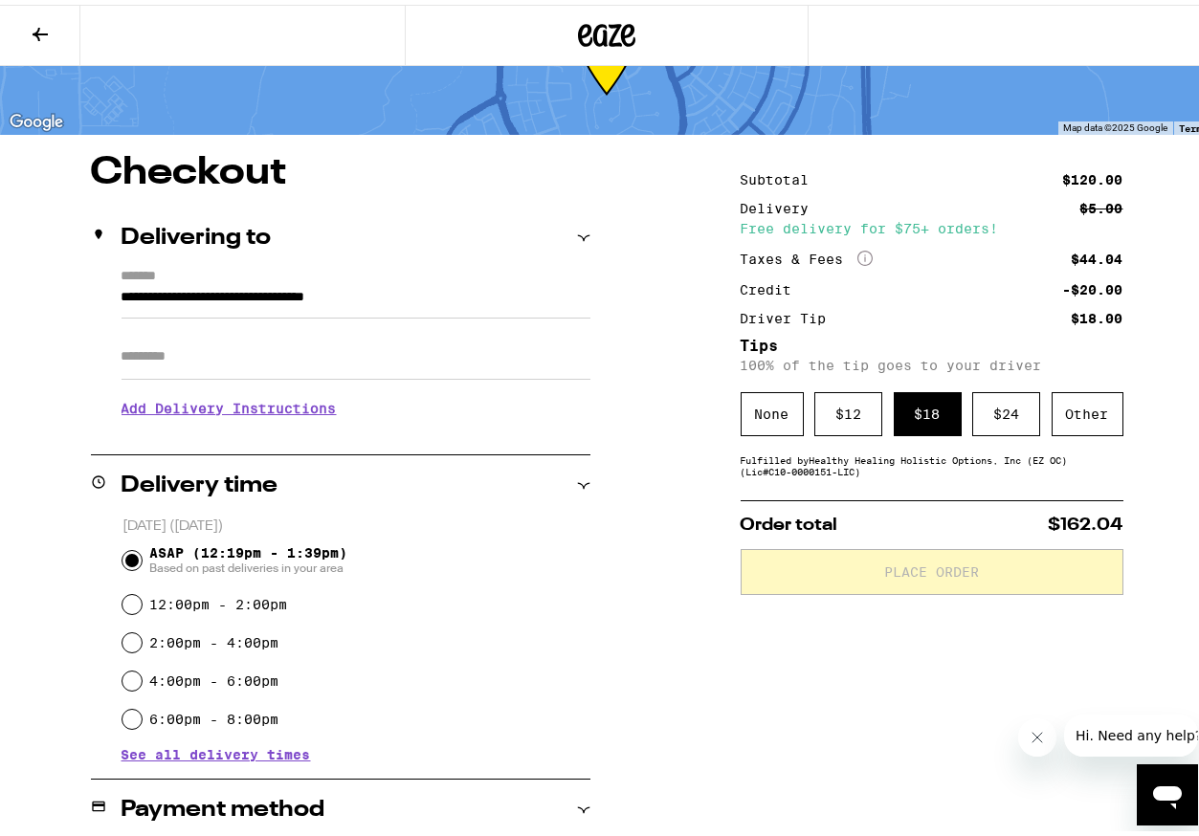
type input "**********"
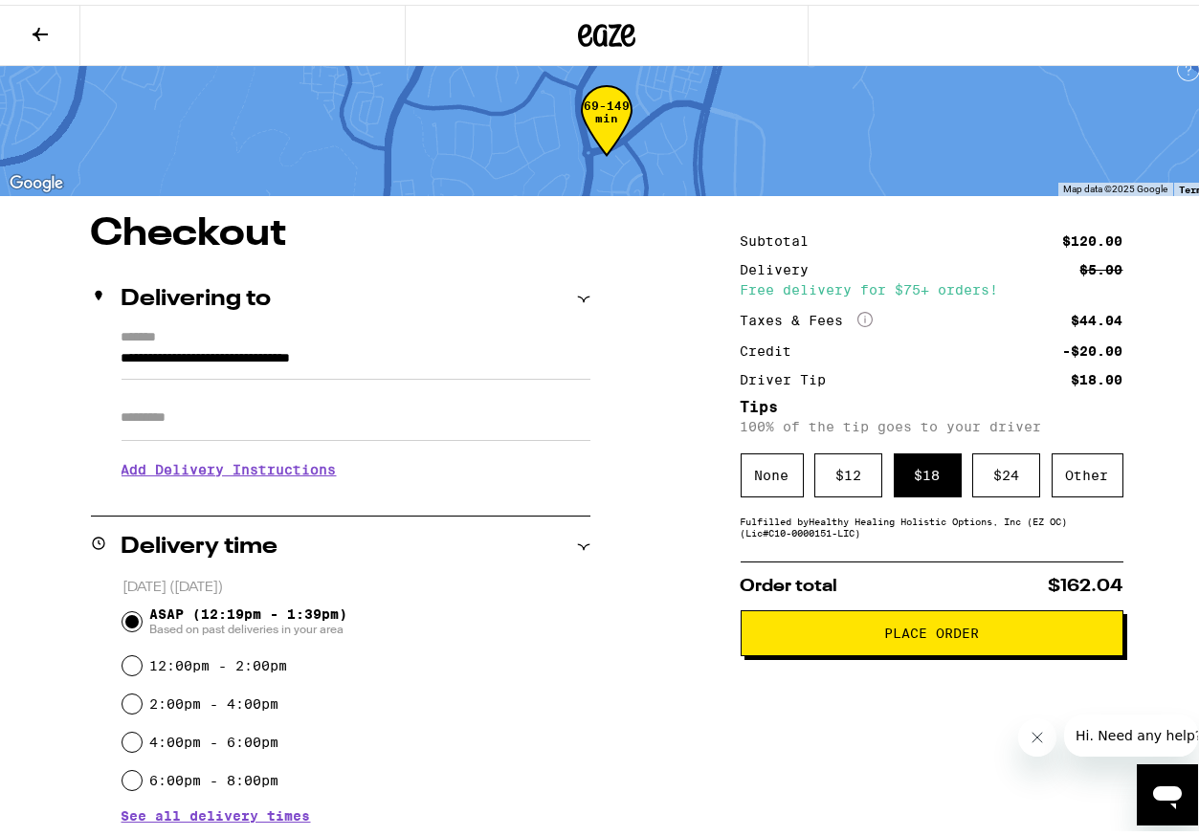
click at [211, 474] on h3 "Add Delivery Instructions" at bounding box center [355, 465] width 469 height 44
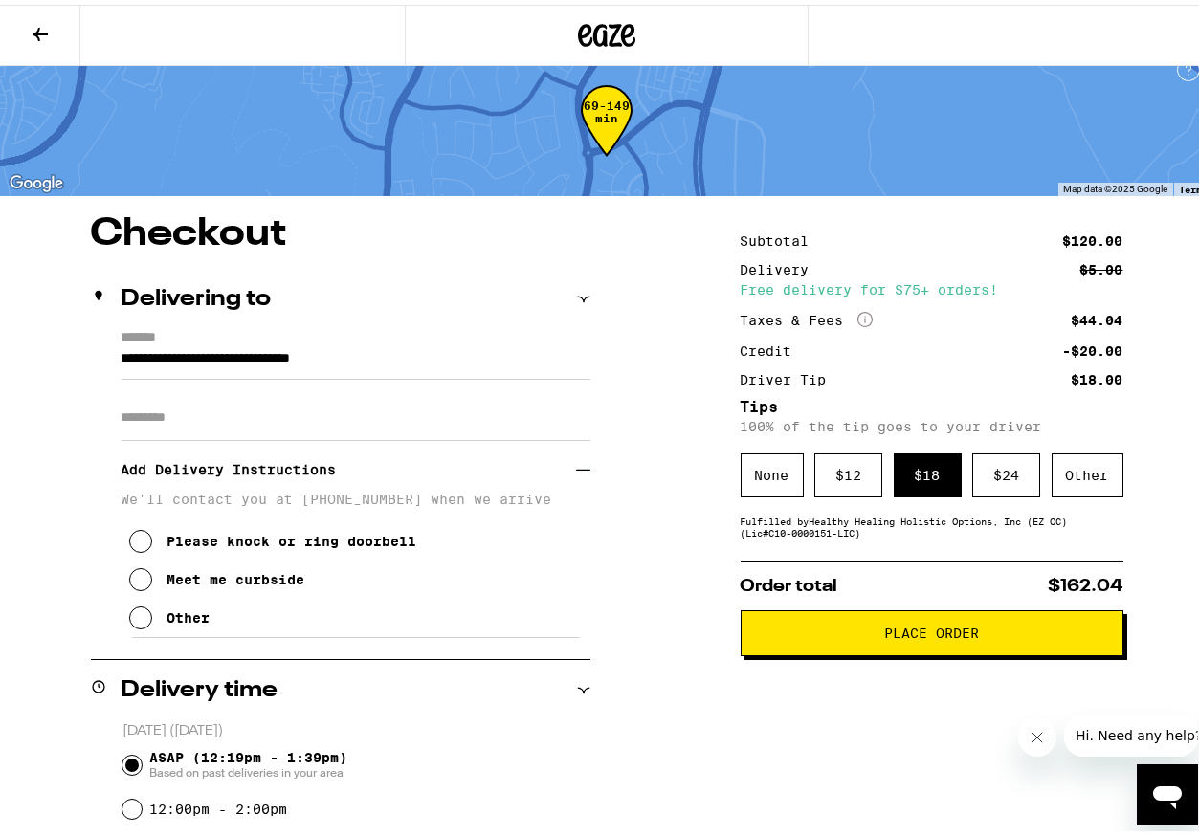
click at [138, 617] on icon at bounding box center [140, 613] width 23 height 23
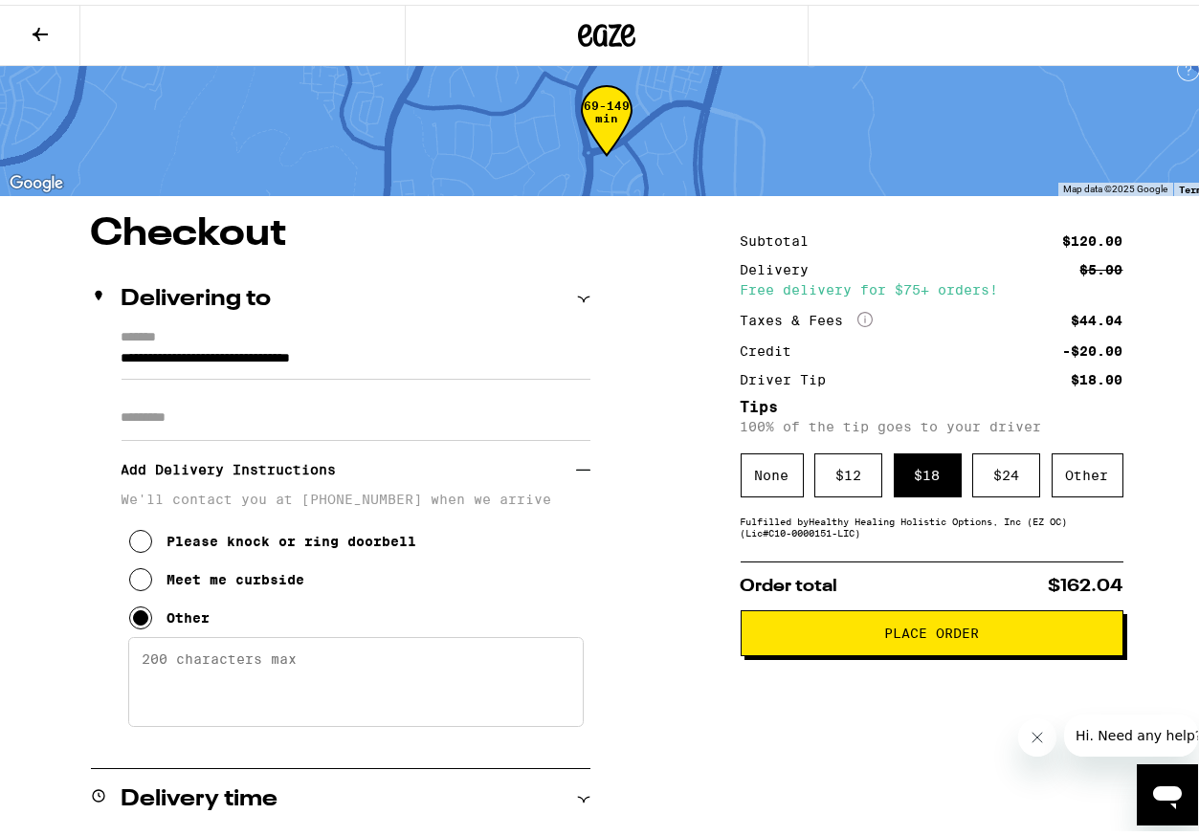
click at [140, 666] on textarea "Enter any other delivery instructions you want driver to know" at bounding box center [355, 677] width 455 height 90
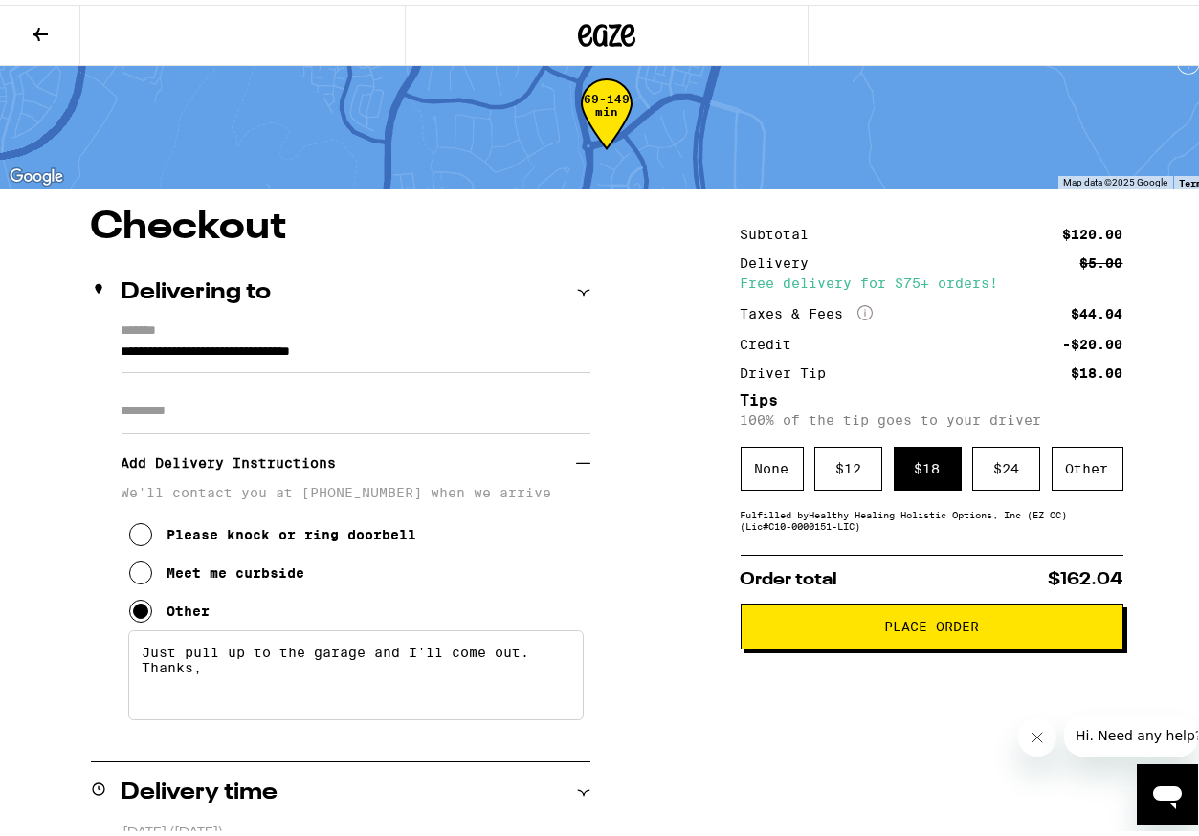
scroll to position [0, 0]
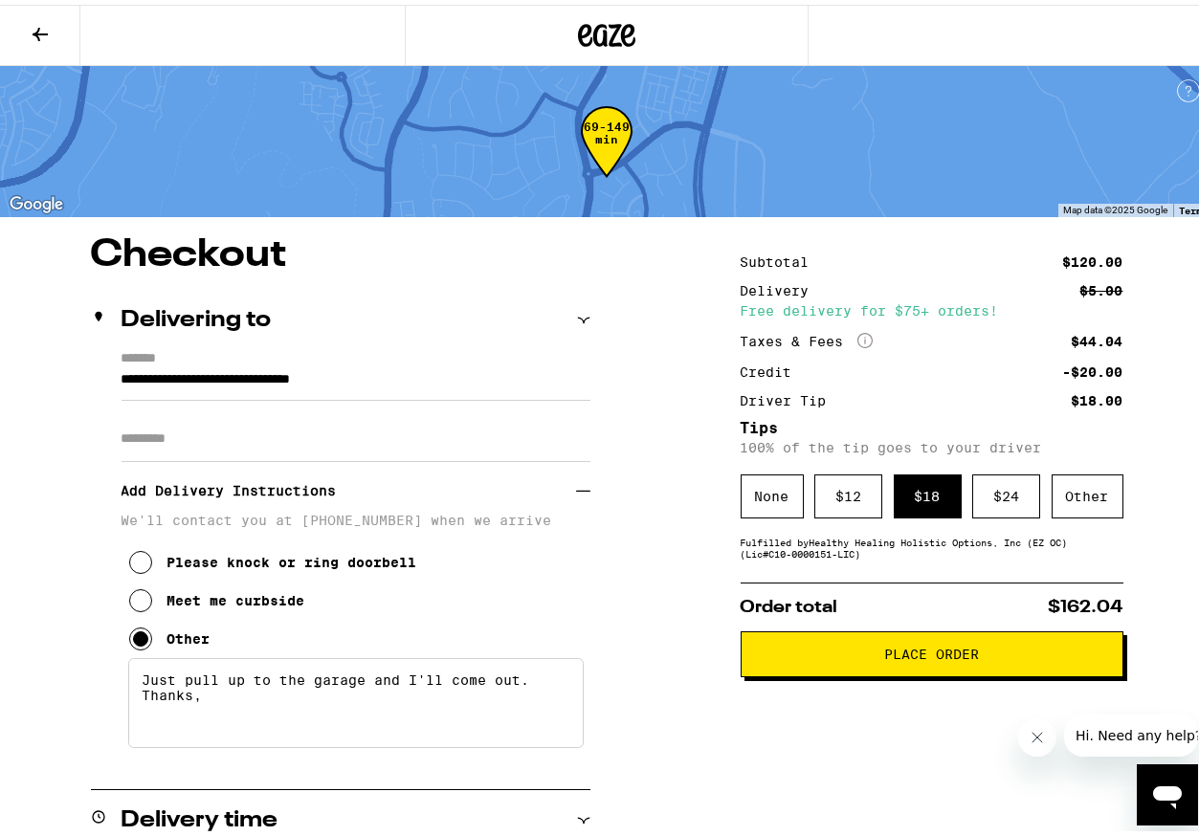
type textarea "Just pull up to the garage and I'll come out. Thanks,"
click at [885, 646] on button "Place Order" at bounding box center [931, 650] width 383 height 46
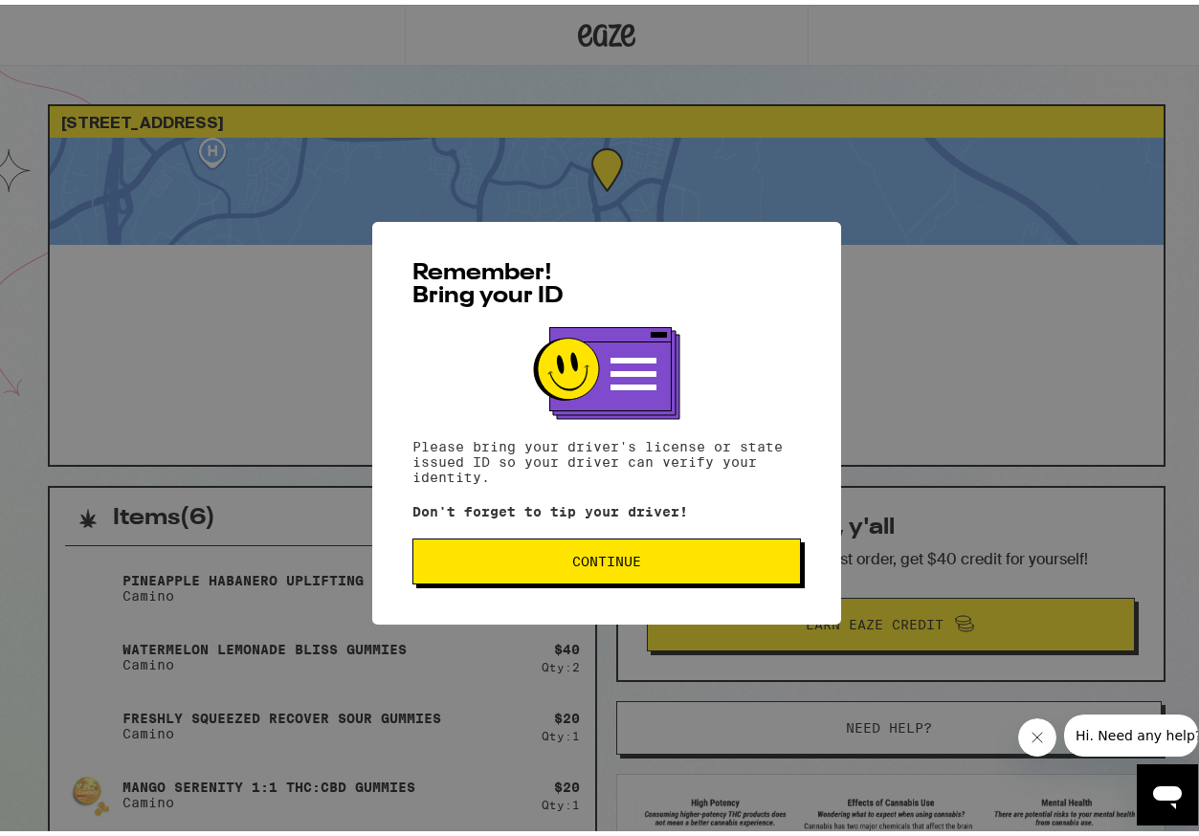
click at [586, 560] on span "Continue" at bounding box center [606, 556] width 69 height 13
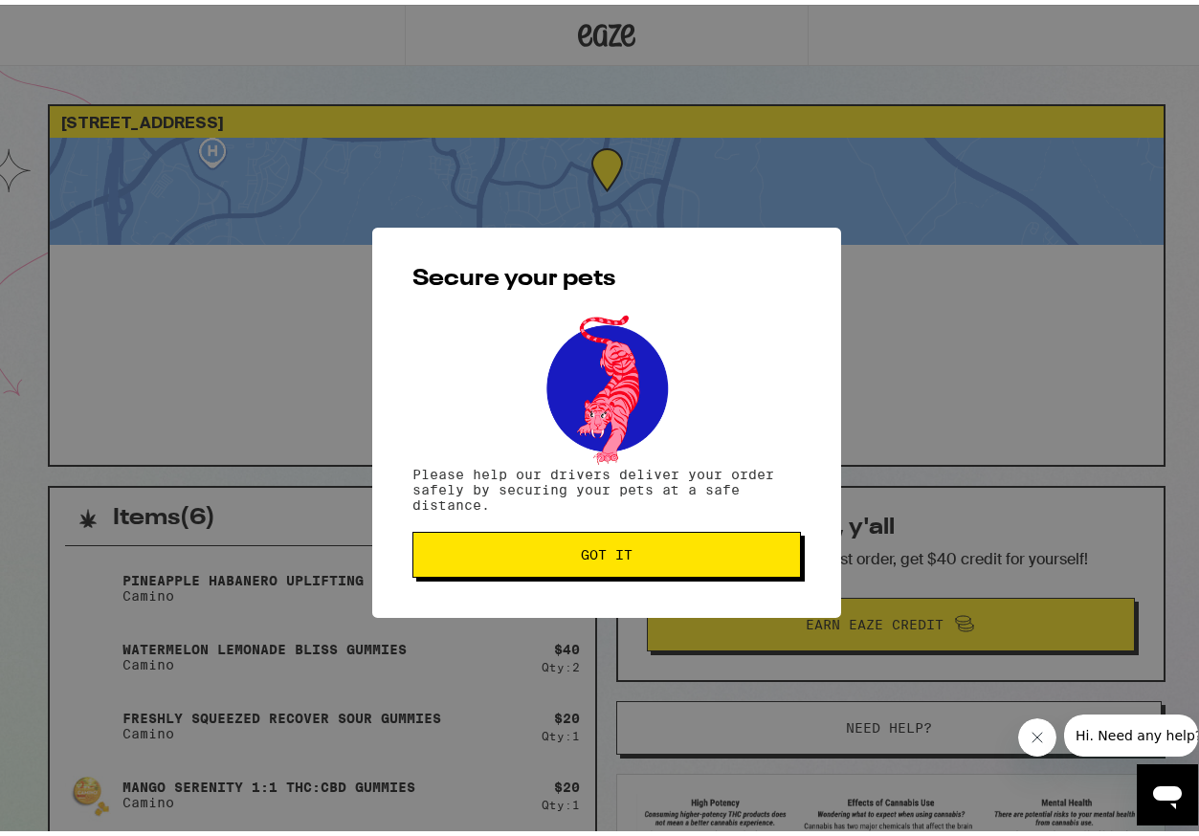
click at [586, 557] on span "Got it" at bounding box center [607, 549] width 52 height 13
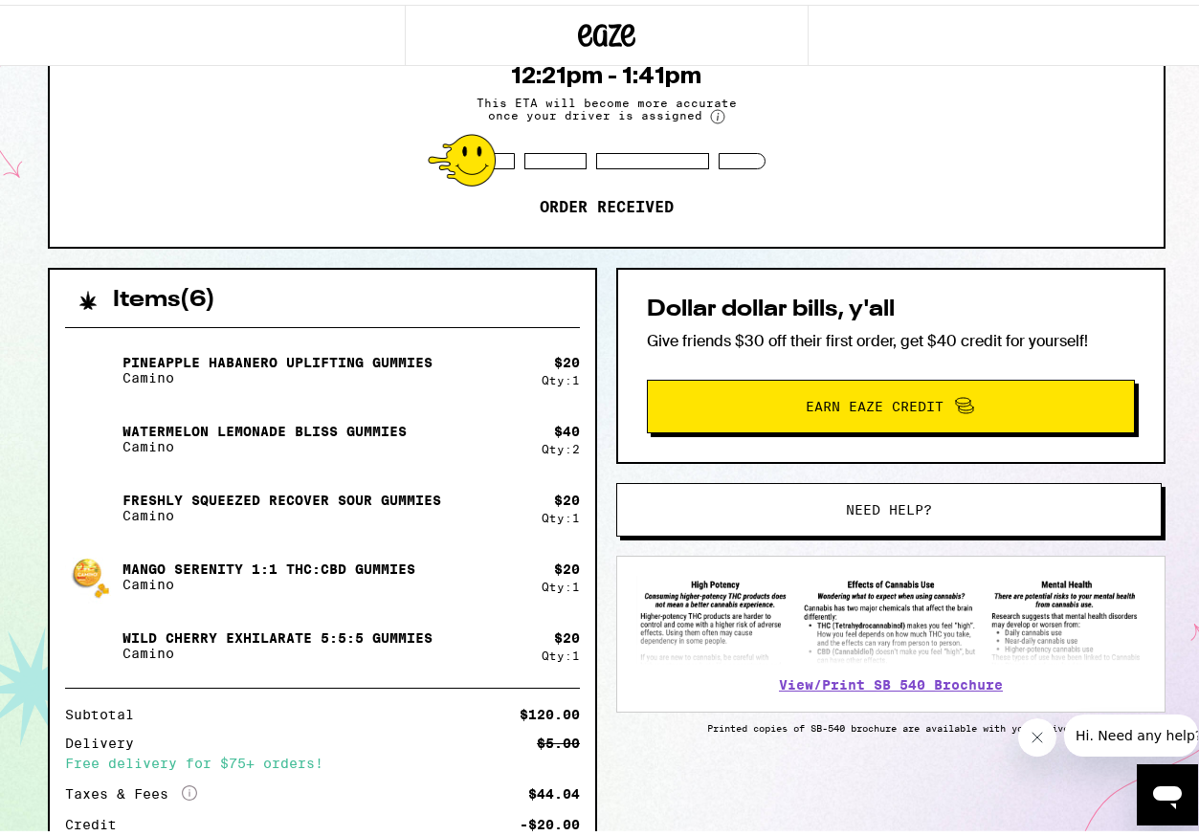
scroll to position [293, 0]
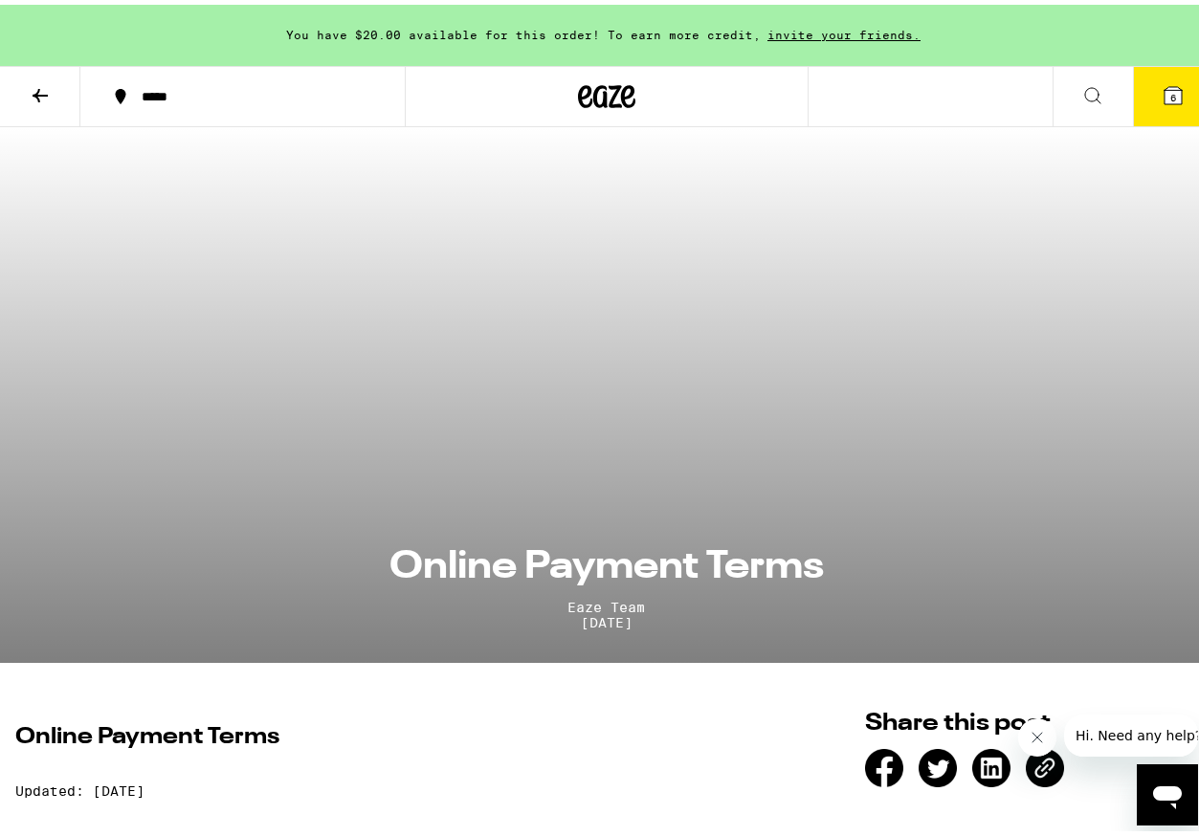
click at [39, 91] on icon at bounding box center [40, 90] width 15 height 13
